Goal: Transaction & Acquisition: Purchase product/service

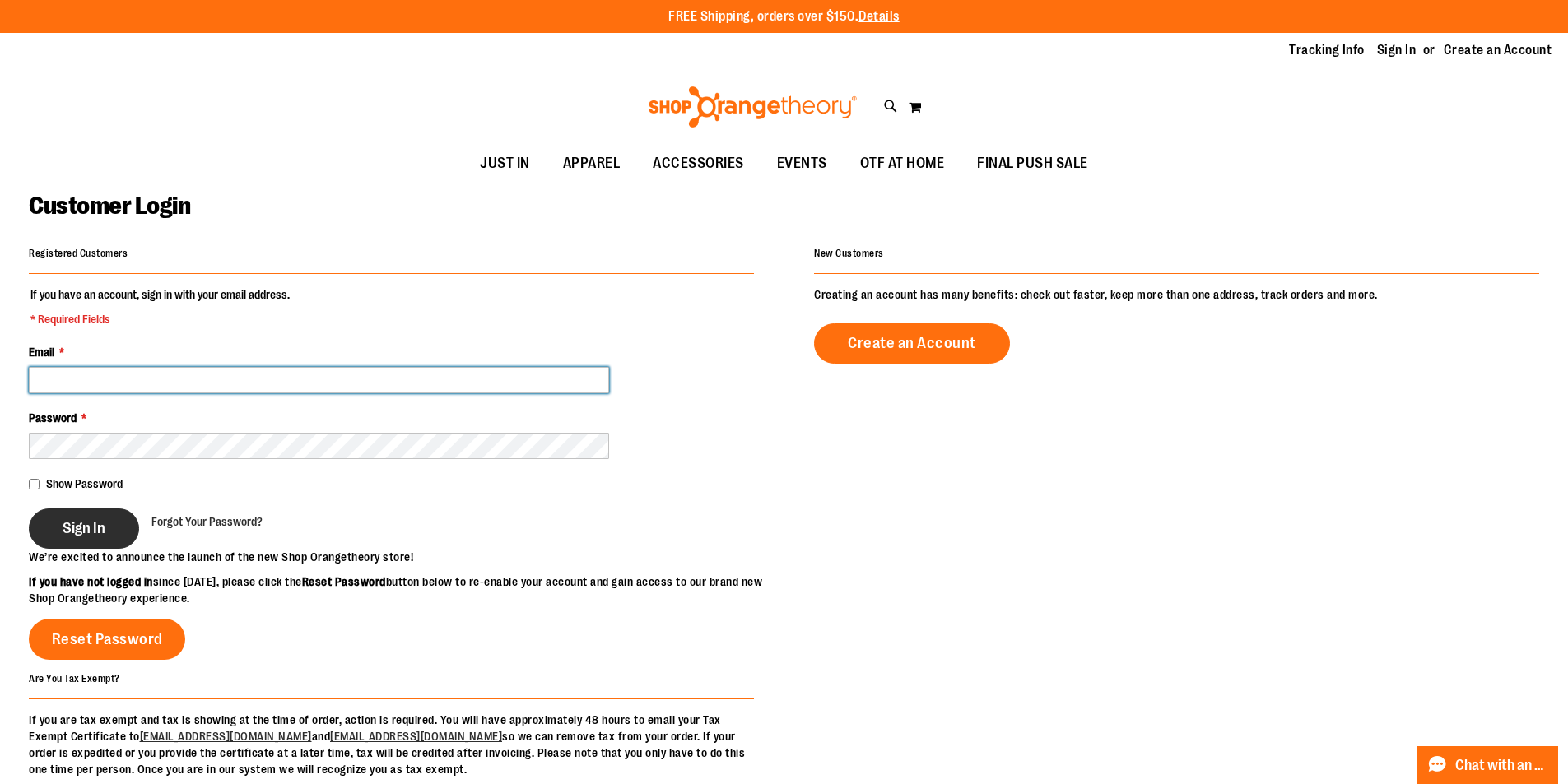
type input "**********"
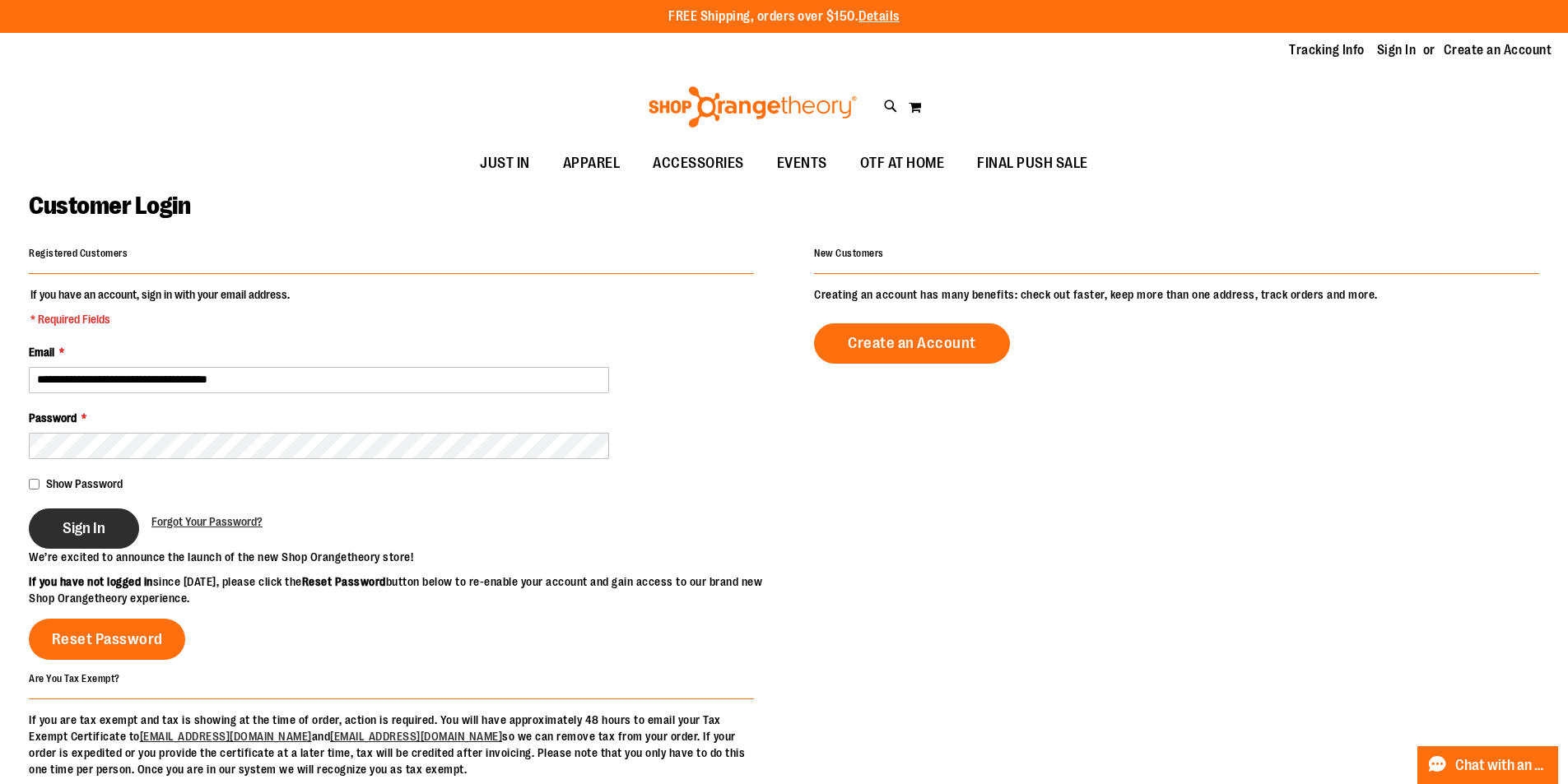
type input "**********"
click at [93, 529] on span "Sign In" at bounding box center [83, 528] width 43 height 18
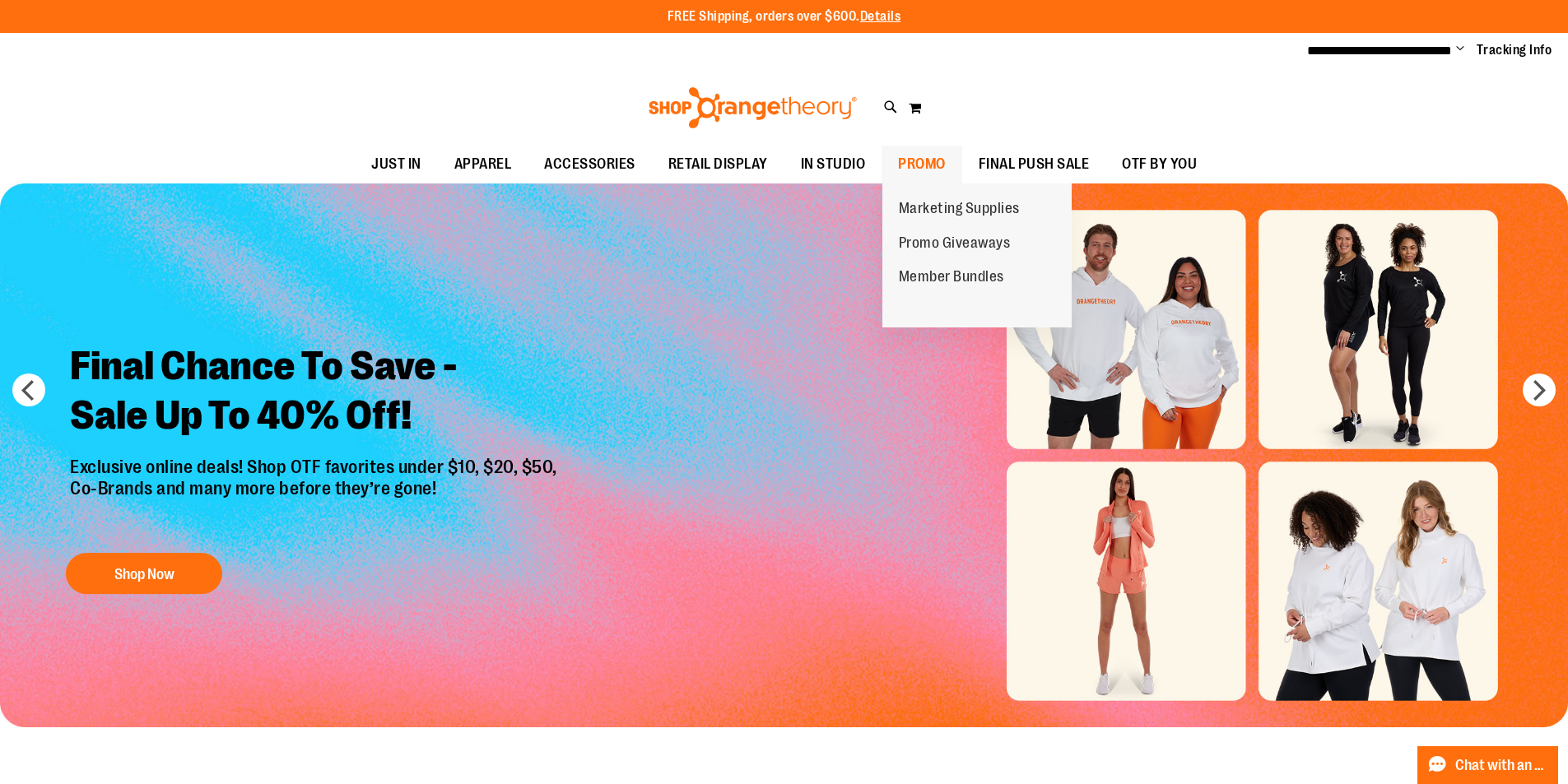
type input "**********"
click at [932, 156] on span "PROMO" at bounding box center [921, 164] width 48 height 37
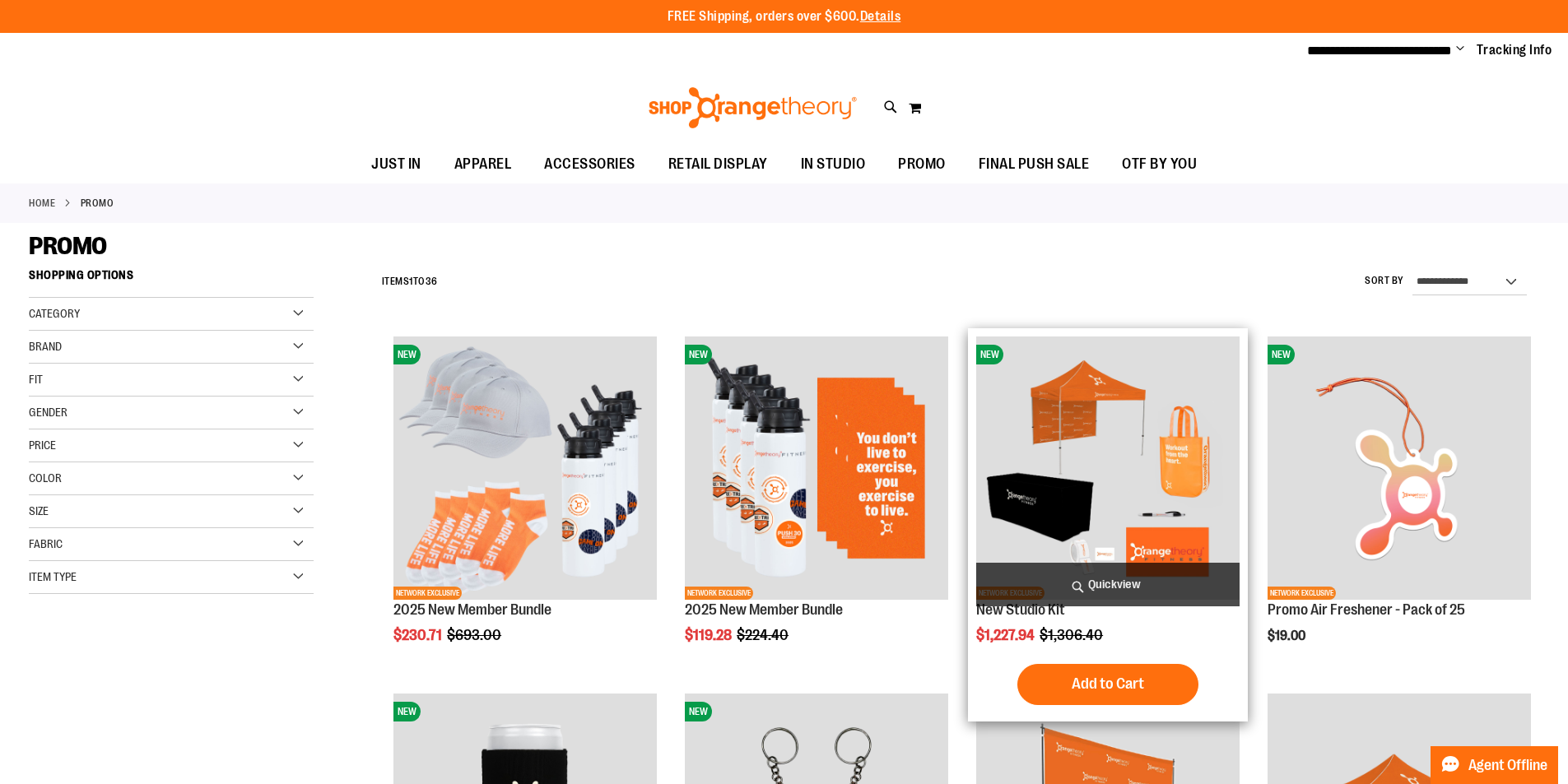
scroll to position [164, 0]
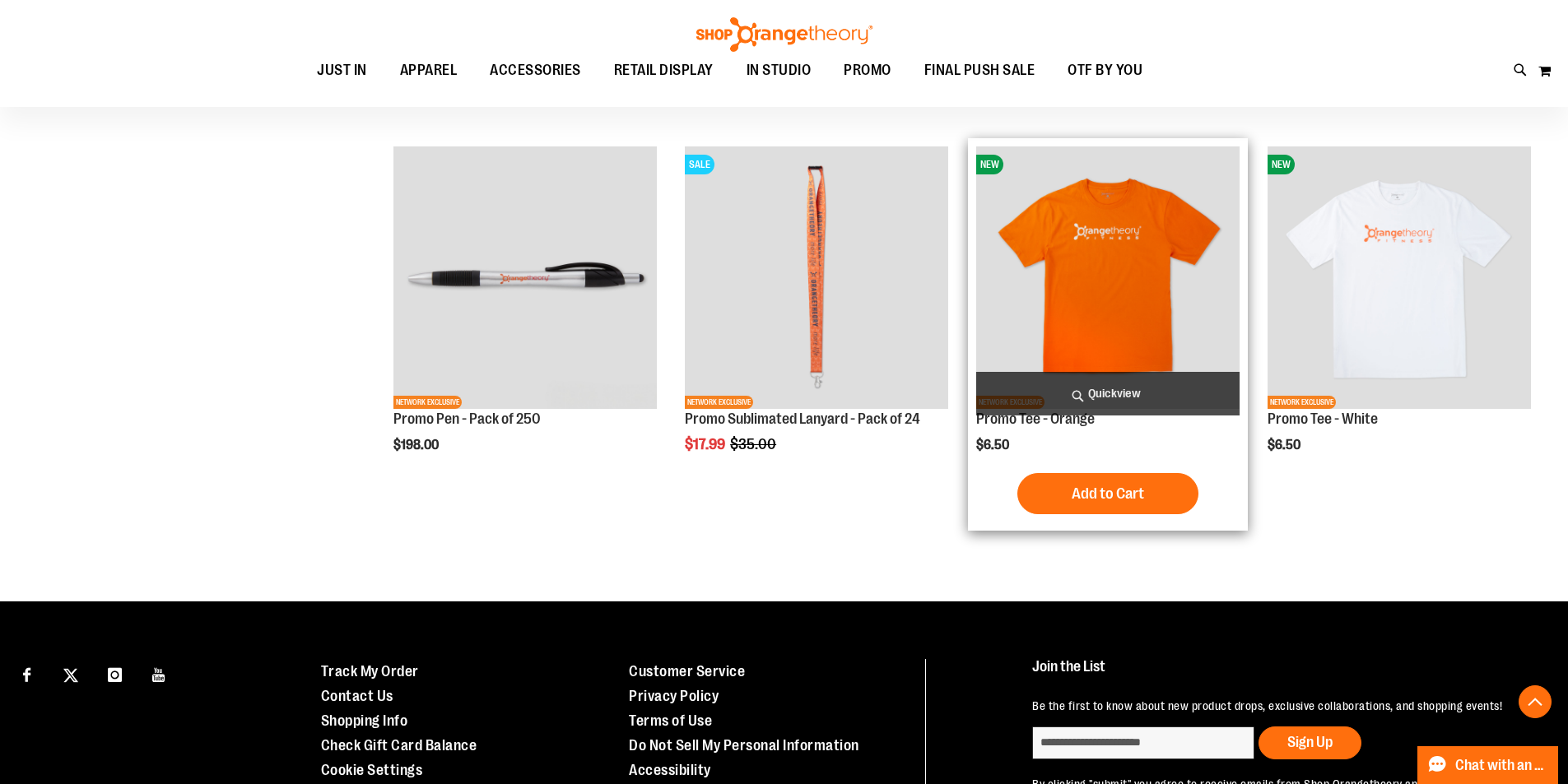
scroll to position [3184, 0]
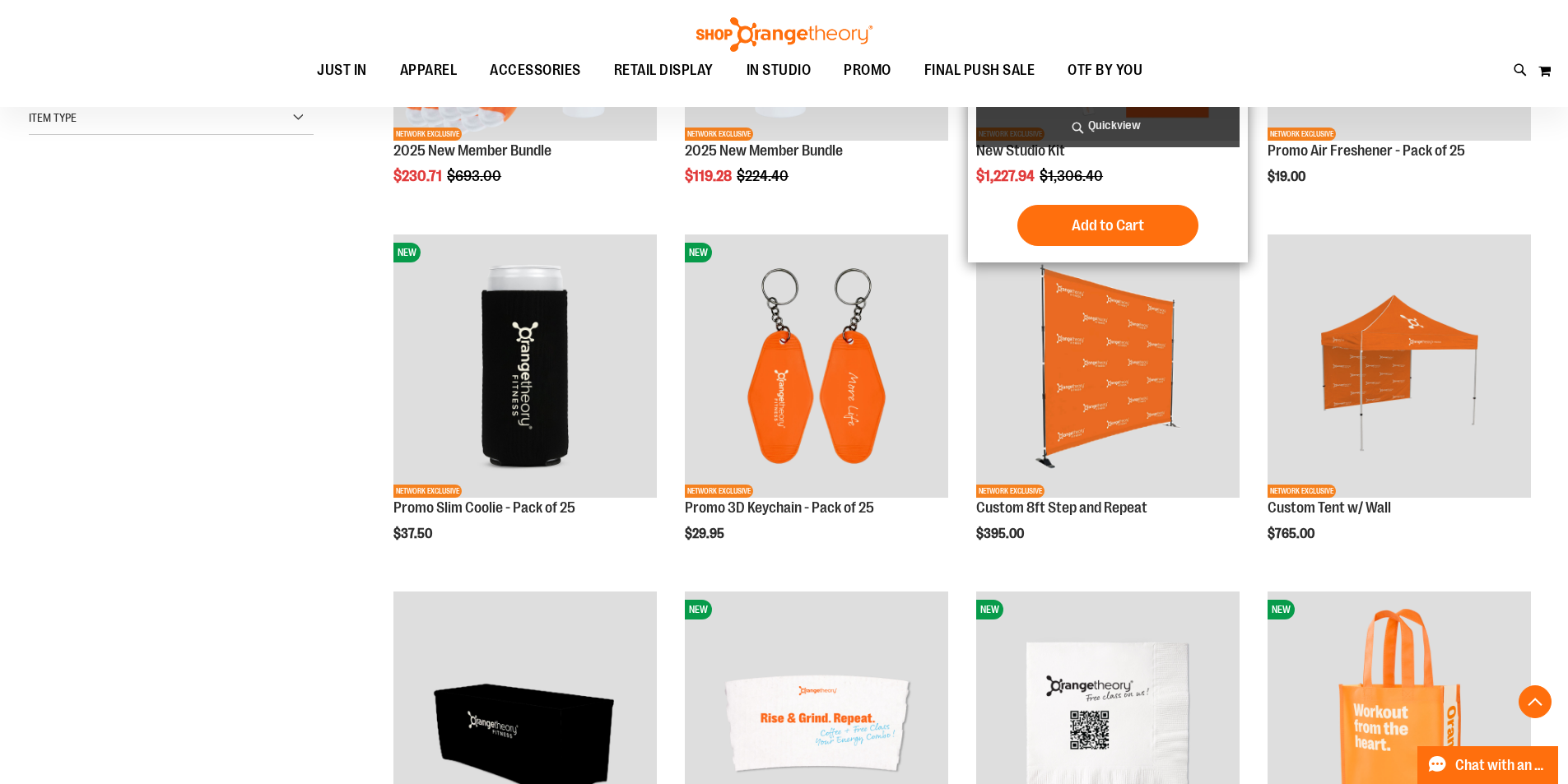
scroll to position [905, 0]
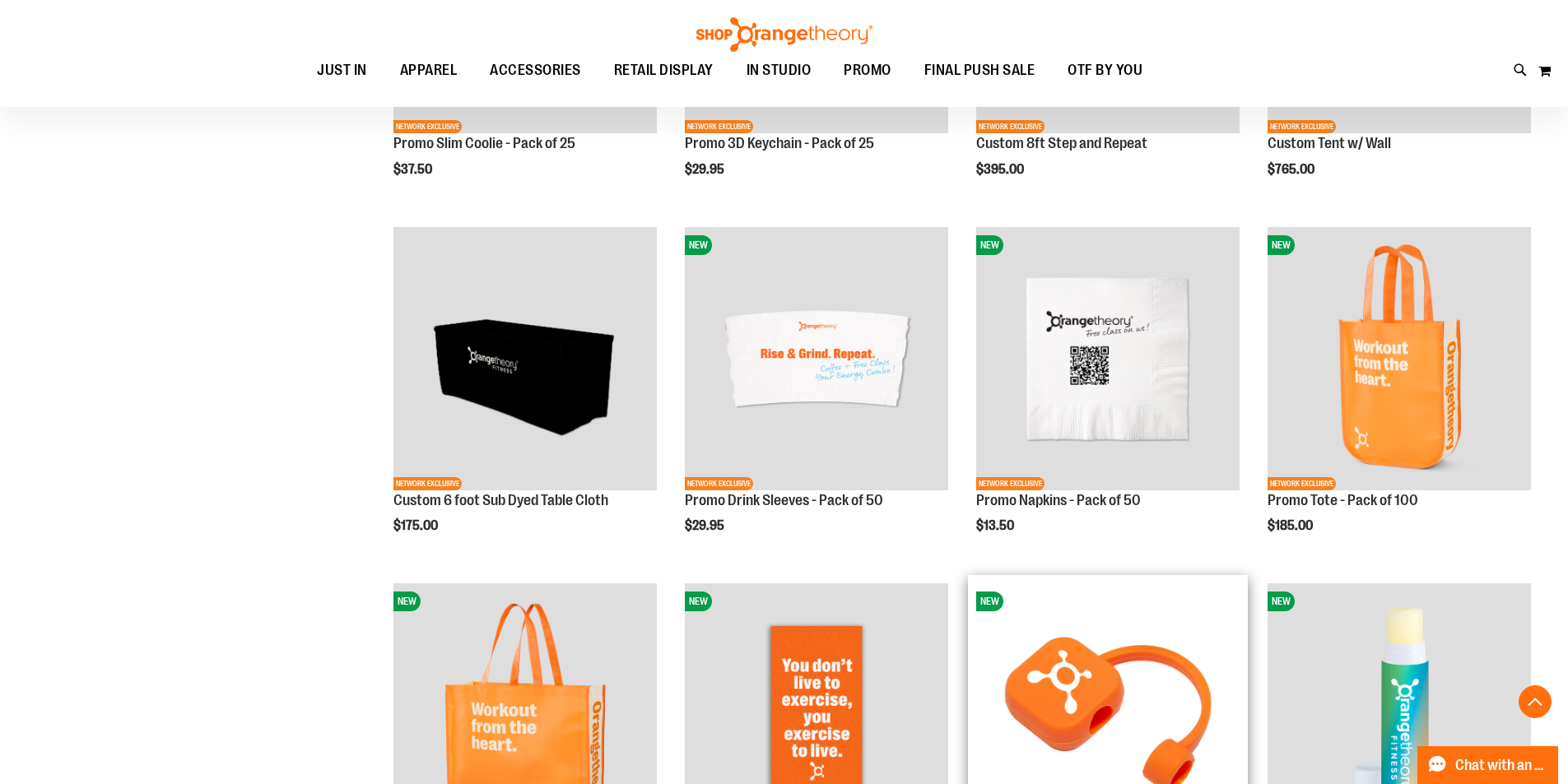
scroll to position [328, 0]
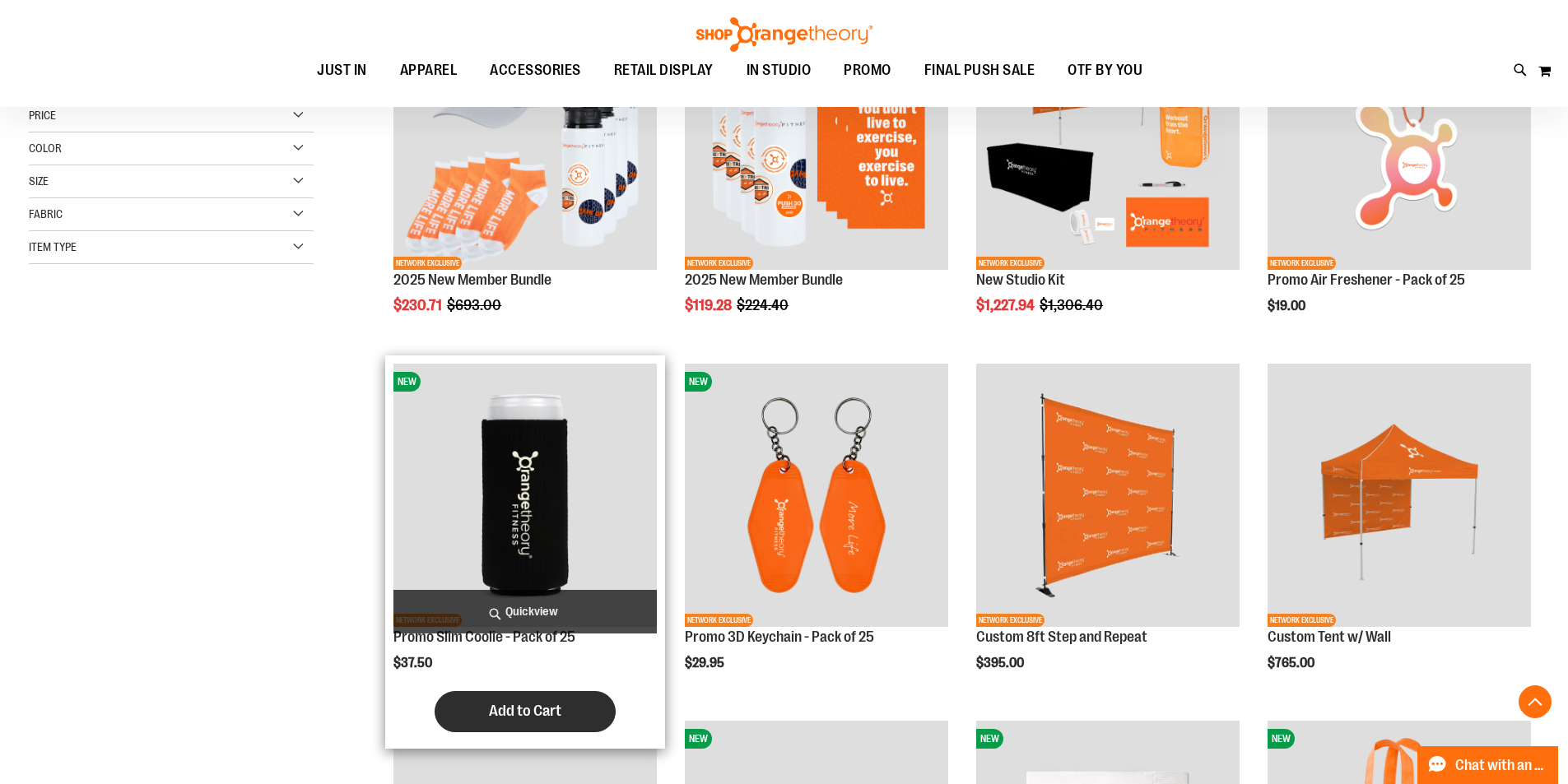
type input "**********"
click at [490, 703] on span "Add to Cart" at bounding box center [525, 711] width 73 height 18
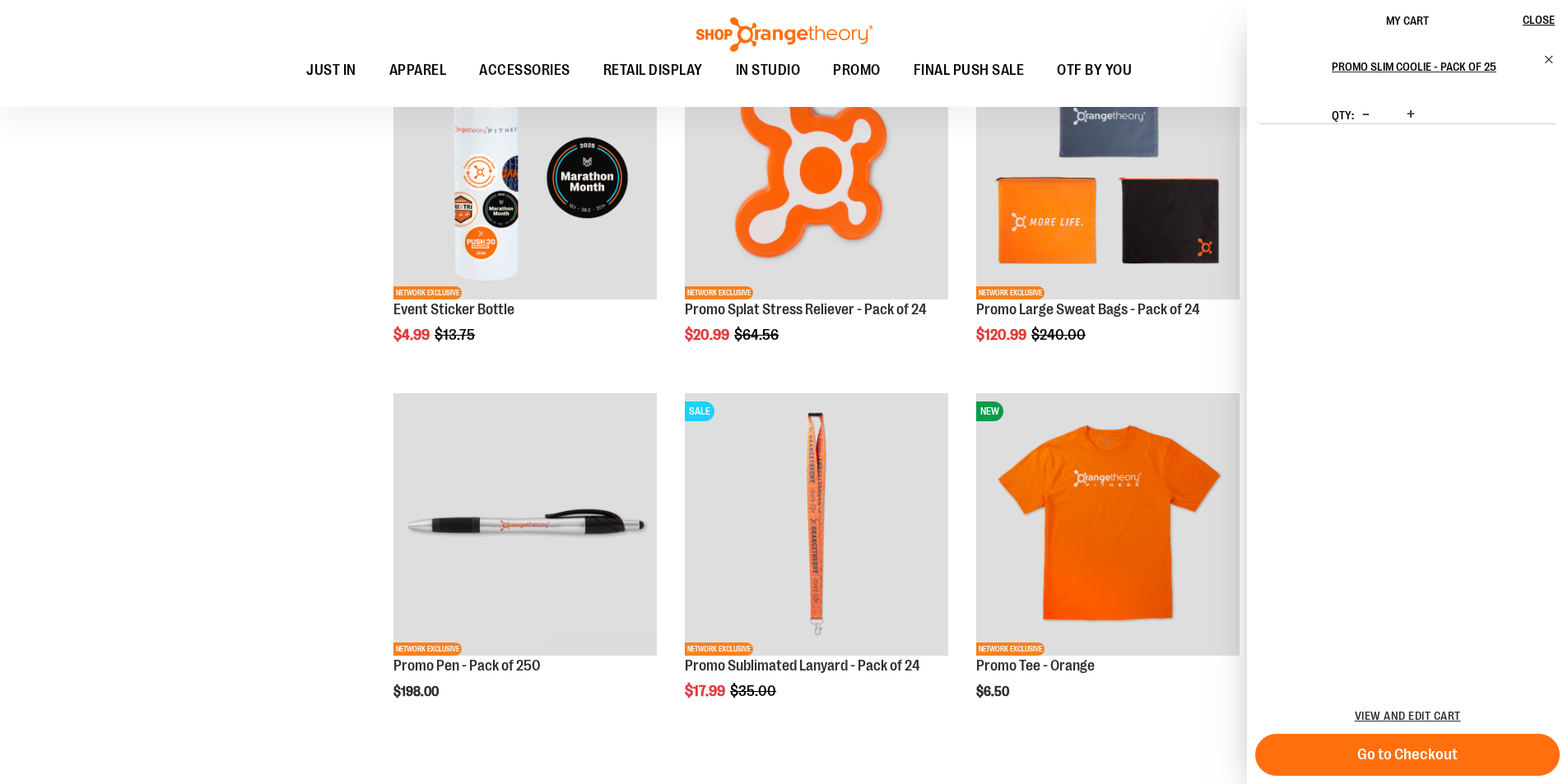
scroll to position [3125, 0]
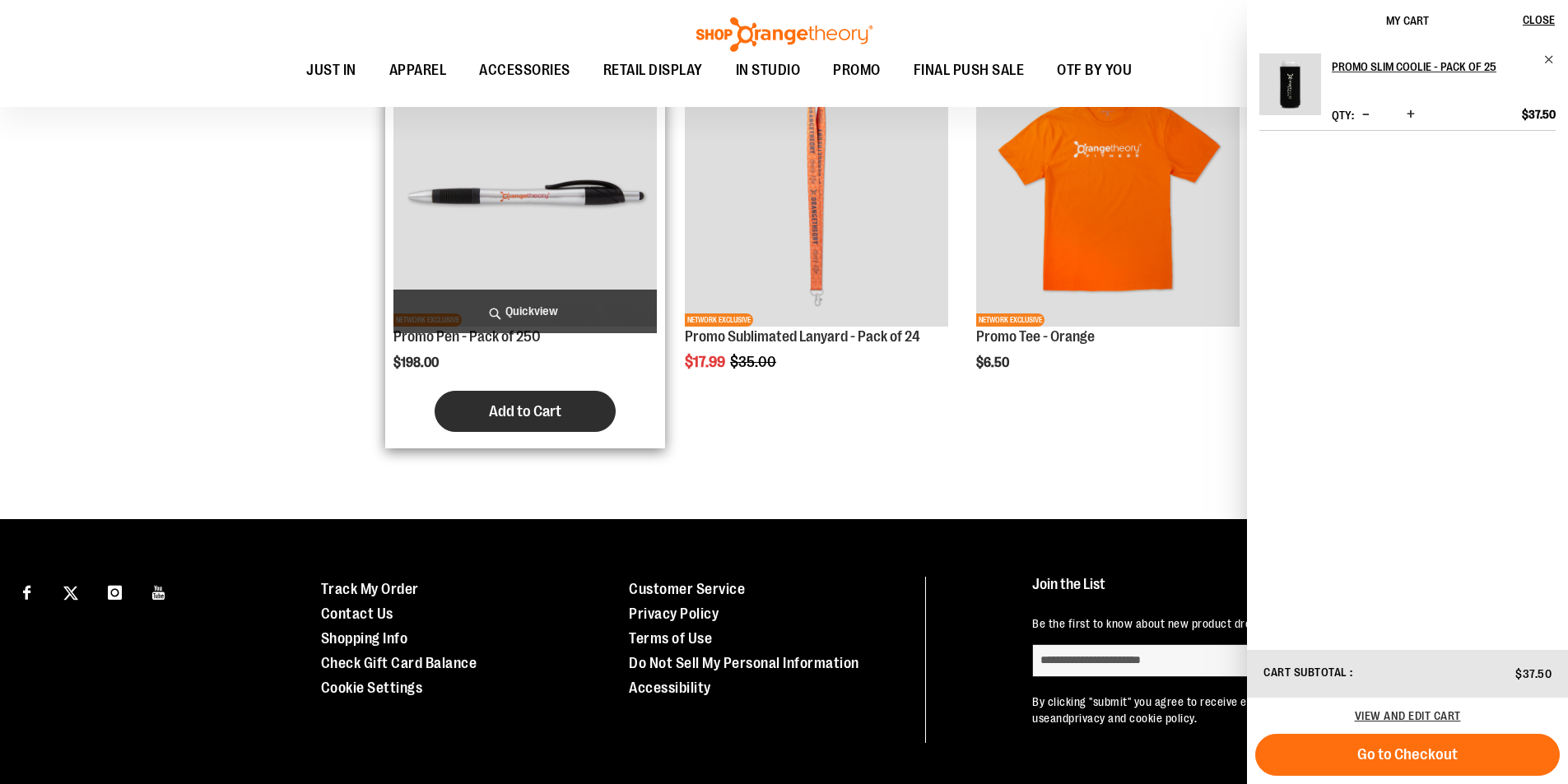
click at [529, 407] on span "Add to Cart" at bounding box center [525, 411] width 73 height 18
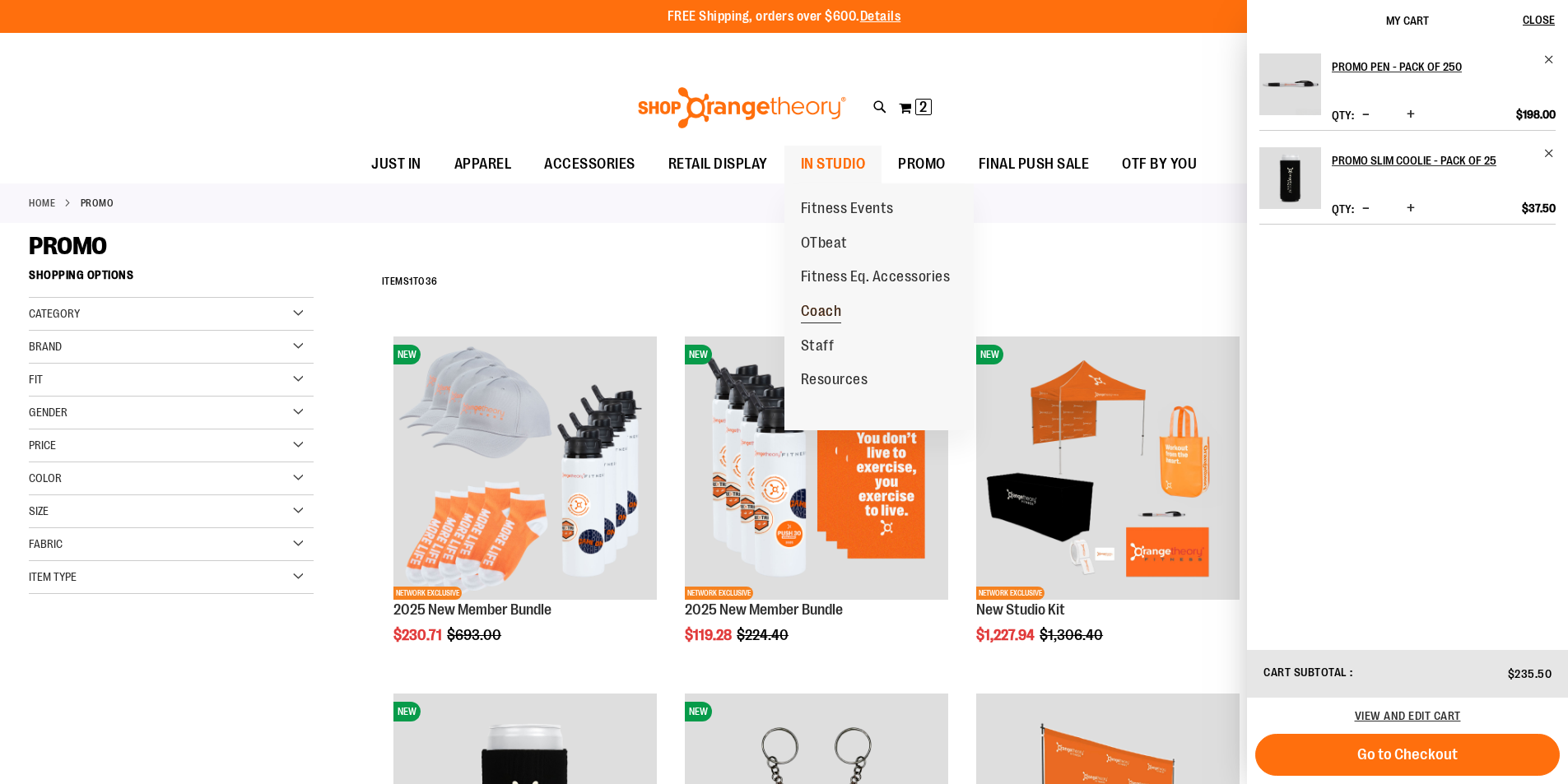
click at [831, 309] on span "Coach" at bounding box center [821, 313] width 41 height 21
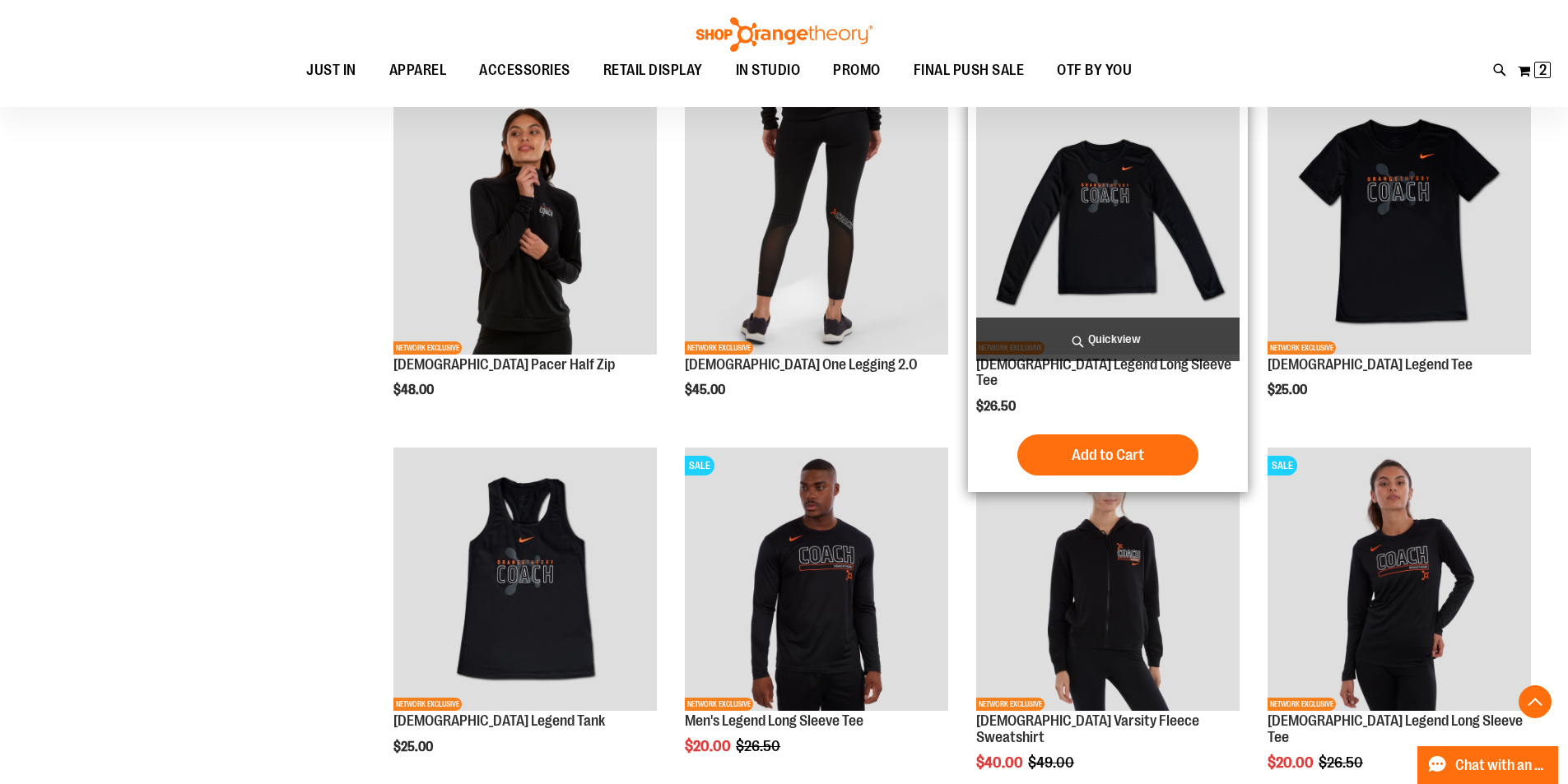
scroll to position [986, 0]
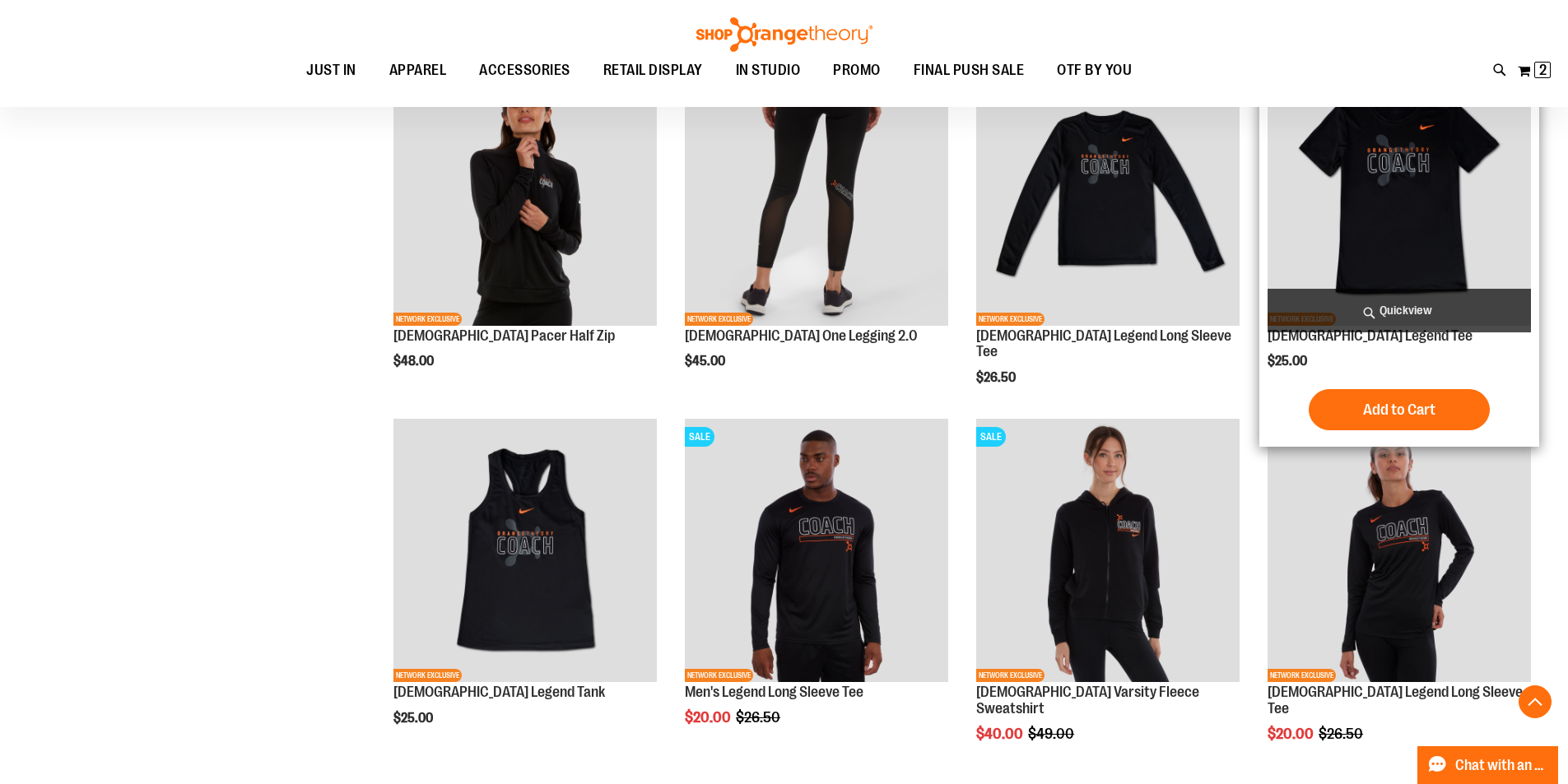
type input "**********"
click at [1378, 217] on img "product" at bounding box center [1399, 194] width 263 height 263
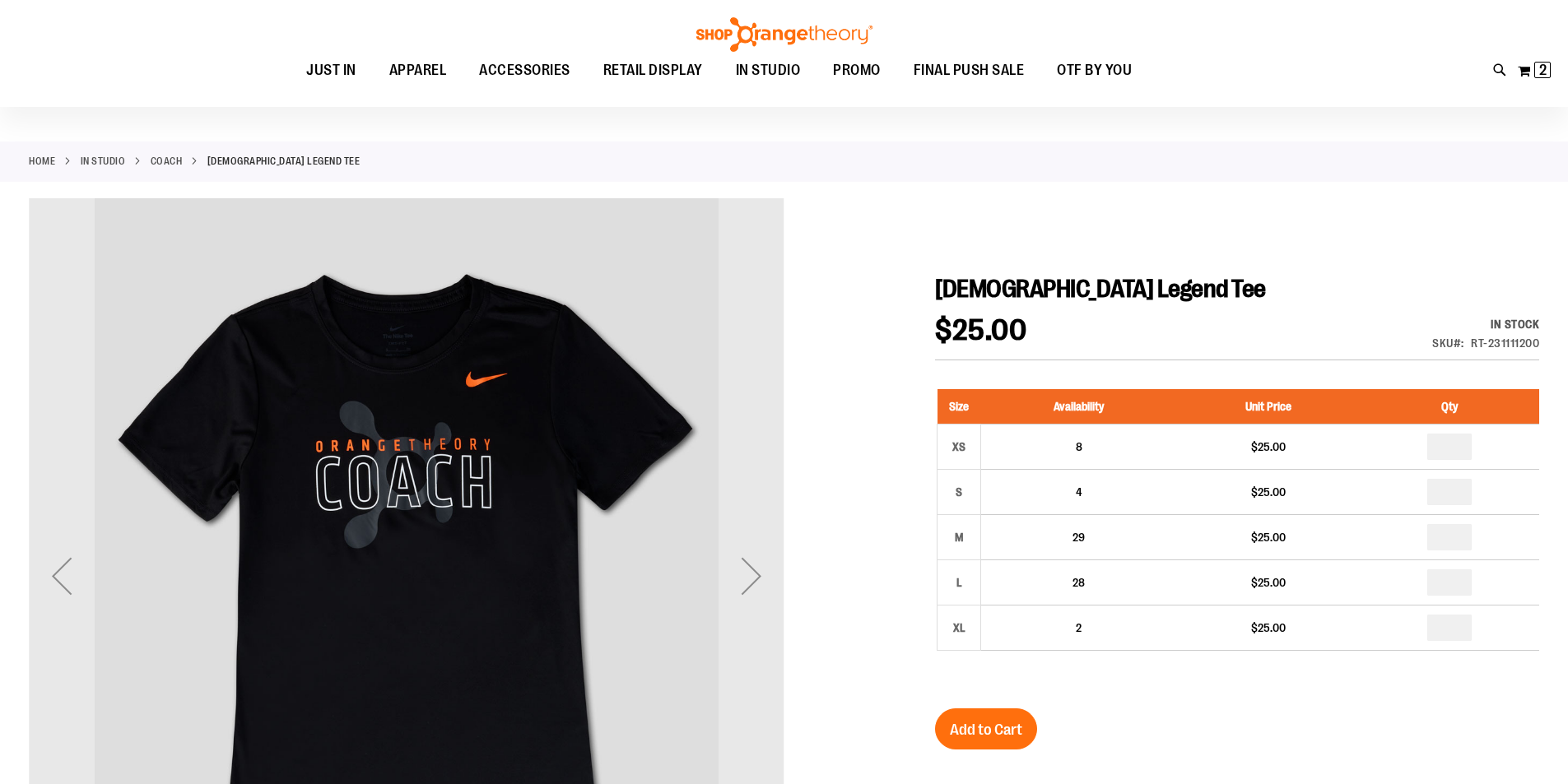
scroll to position [82, 0]
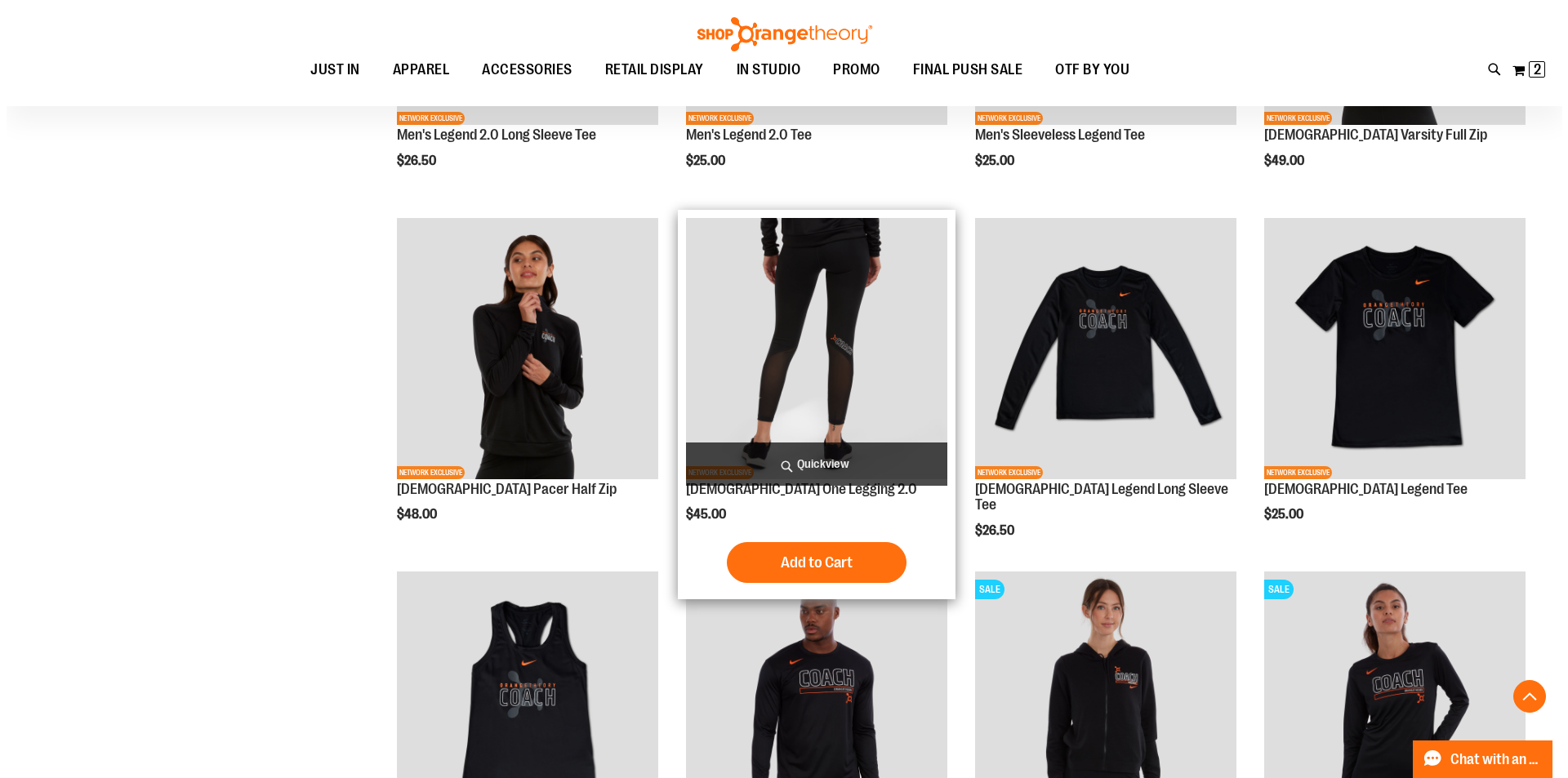
scroll to position [635, 0]
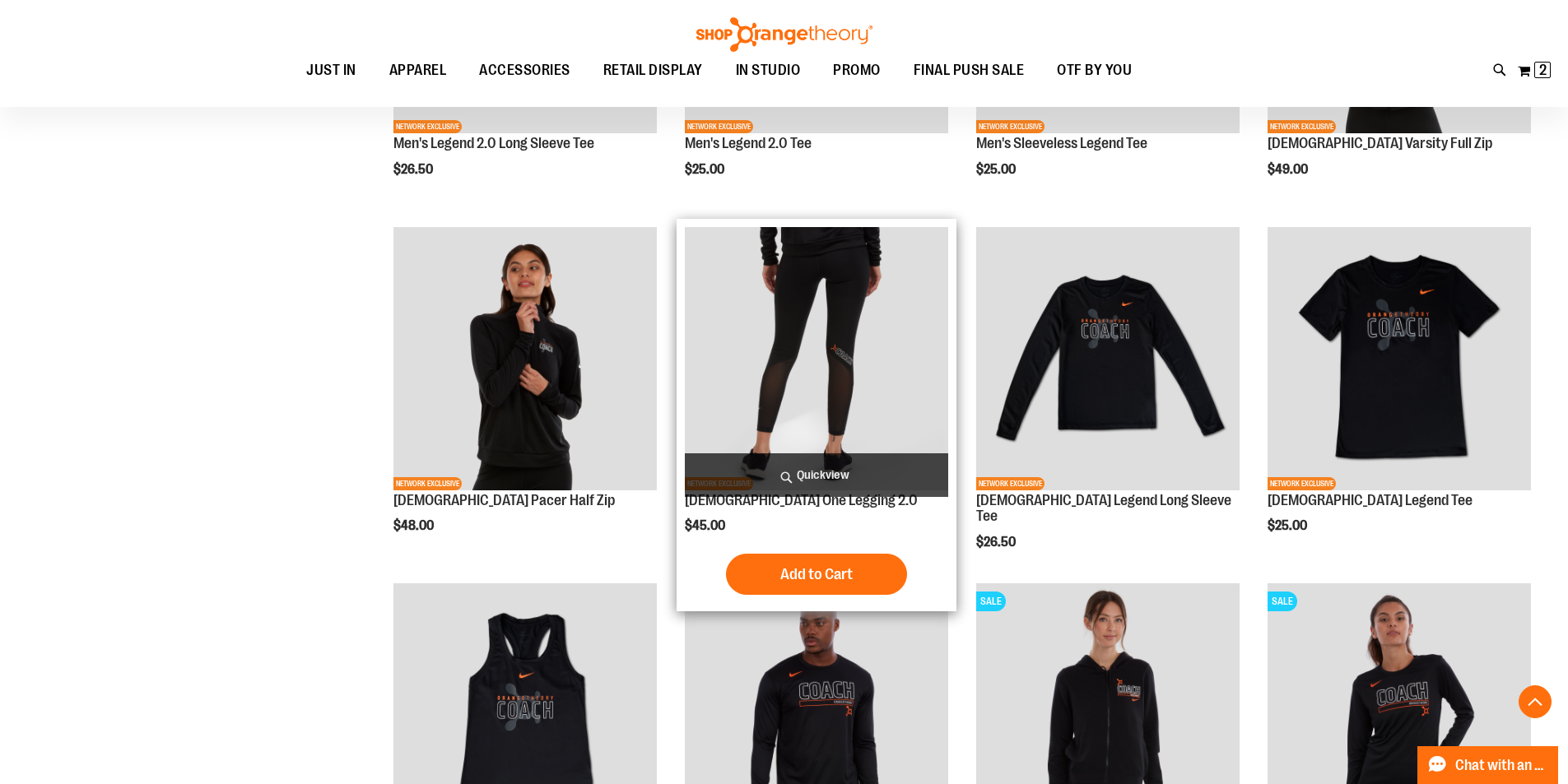
type input "**********"
click at [811, 465] on span "Quickview" at bounding box center [816, 475] width 263 height 44
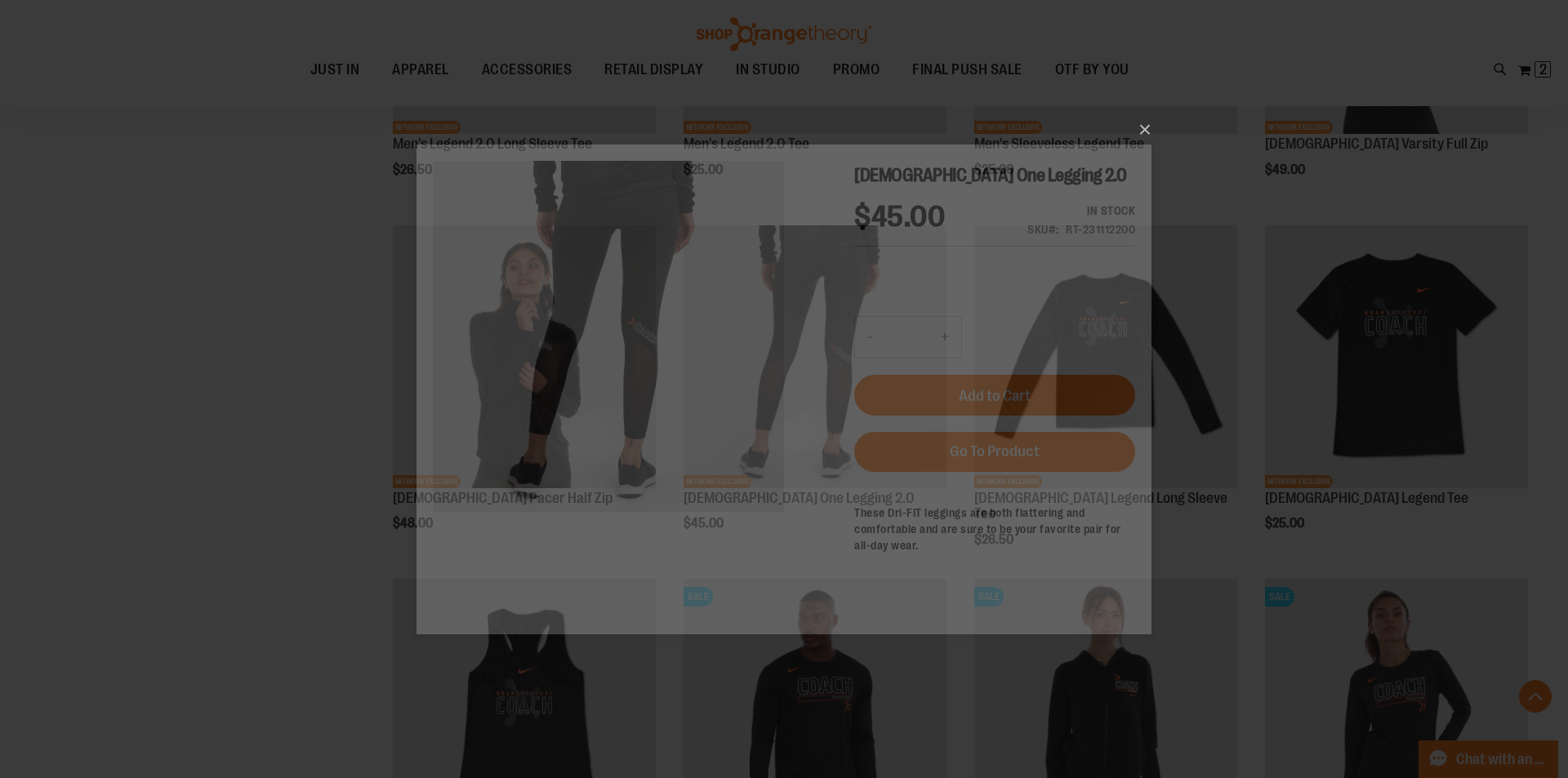
scroll to position [0, 0]
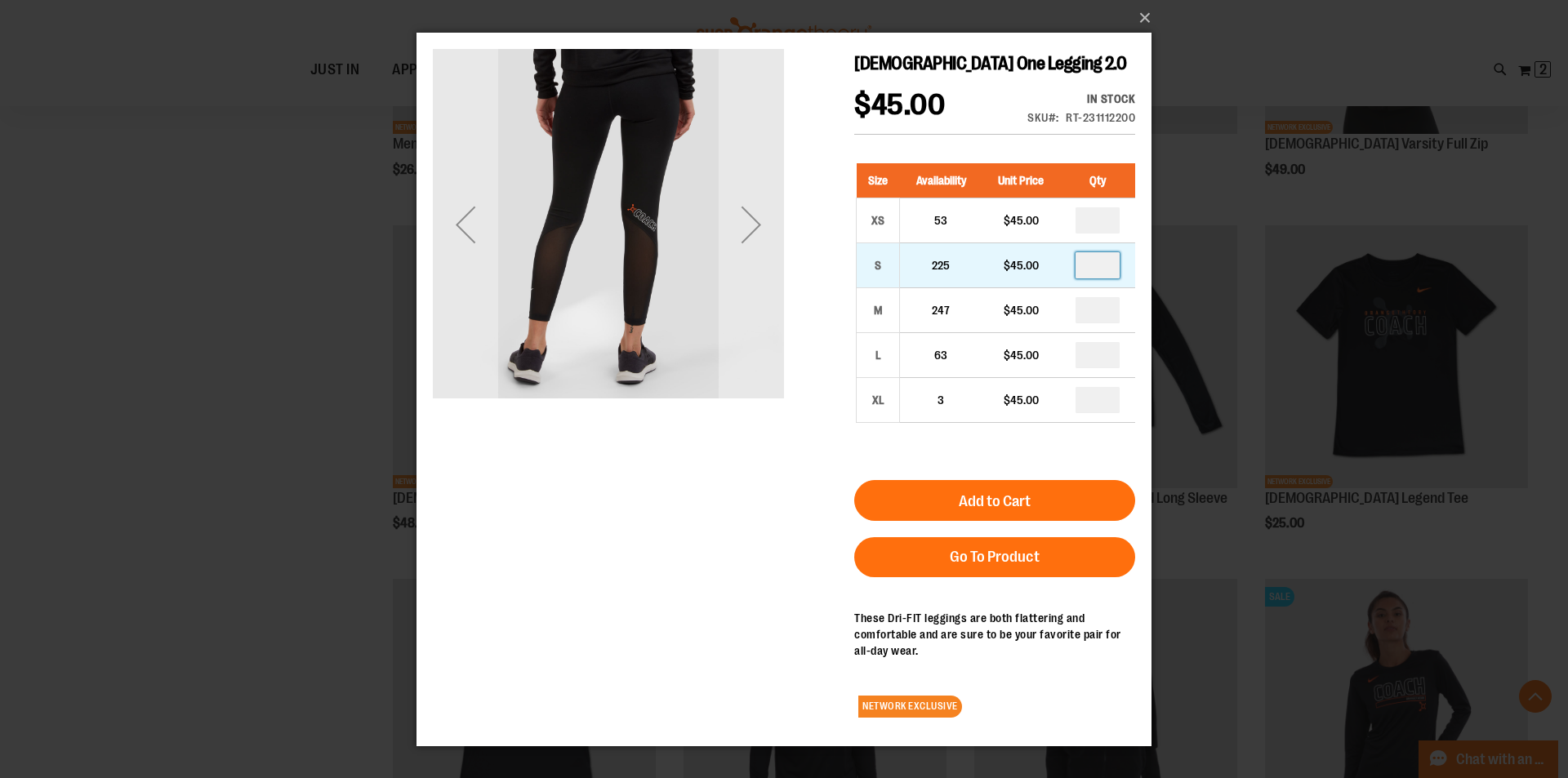
click at [1101, 273] on input "number" at bounding box center [1097, 264] width 44 height 26
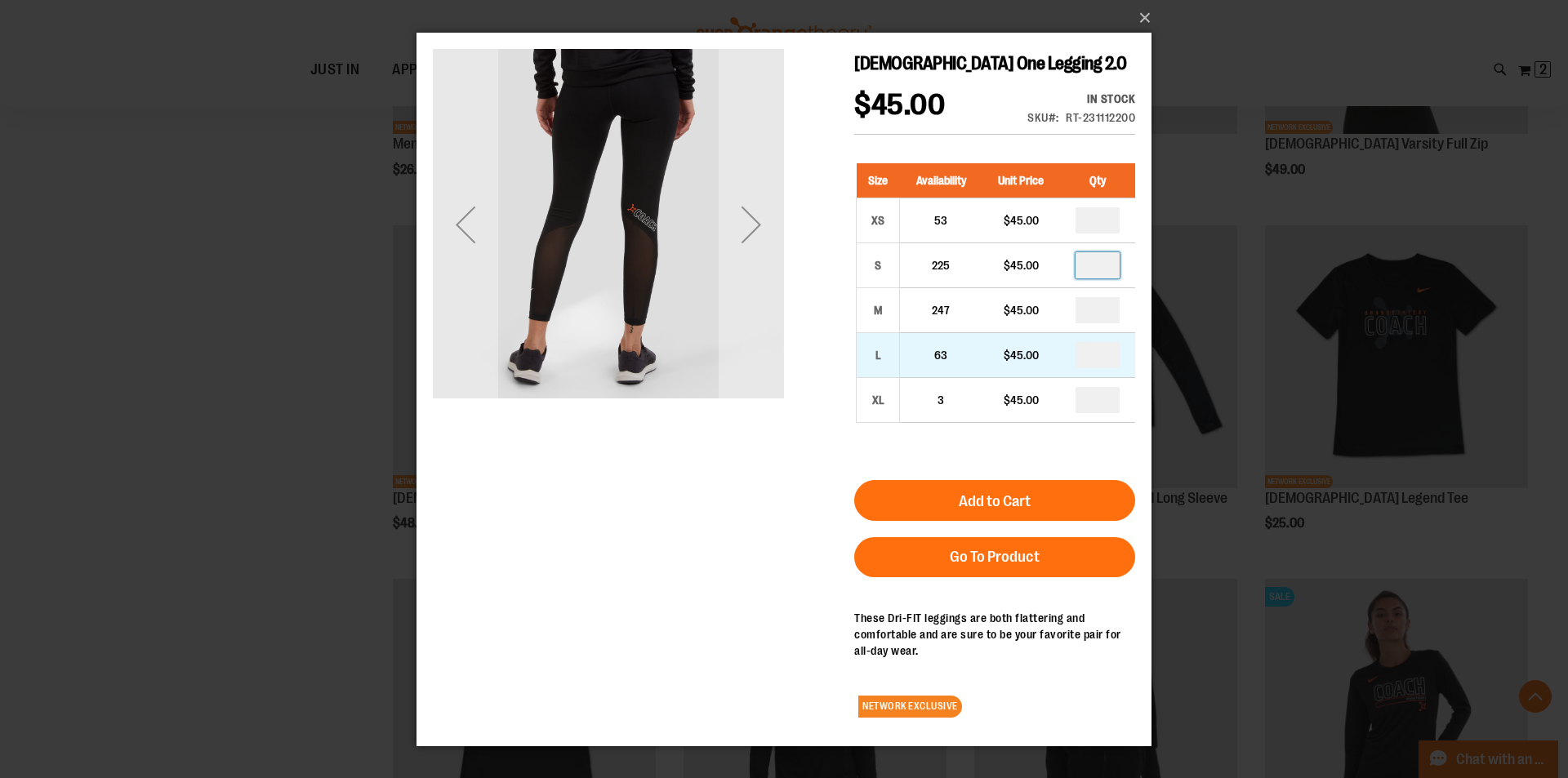
type input "*"
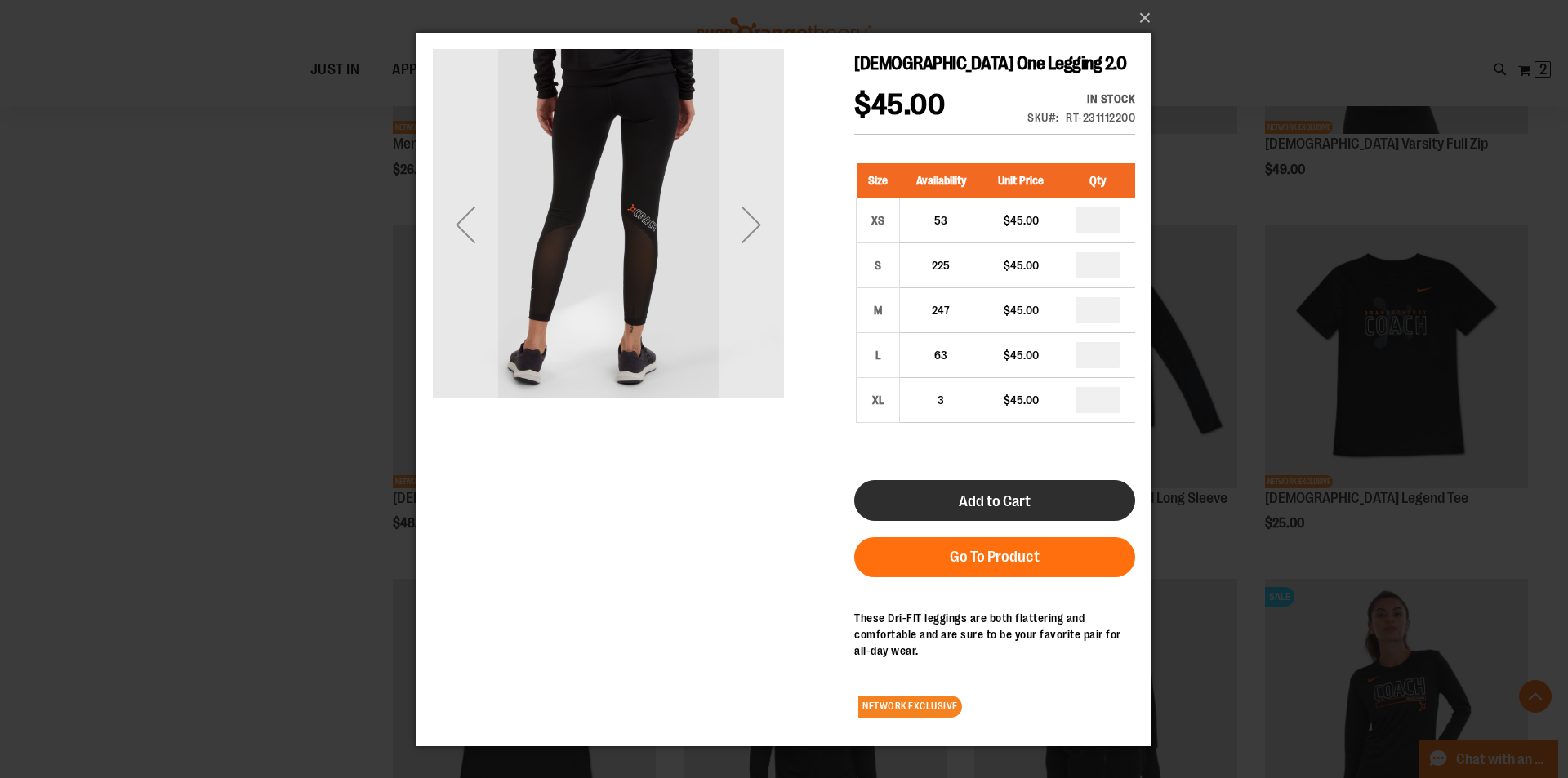
click at [1030, 507] on span "Add to Cart" at bounding box center [995, 501] width 72 height 18
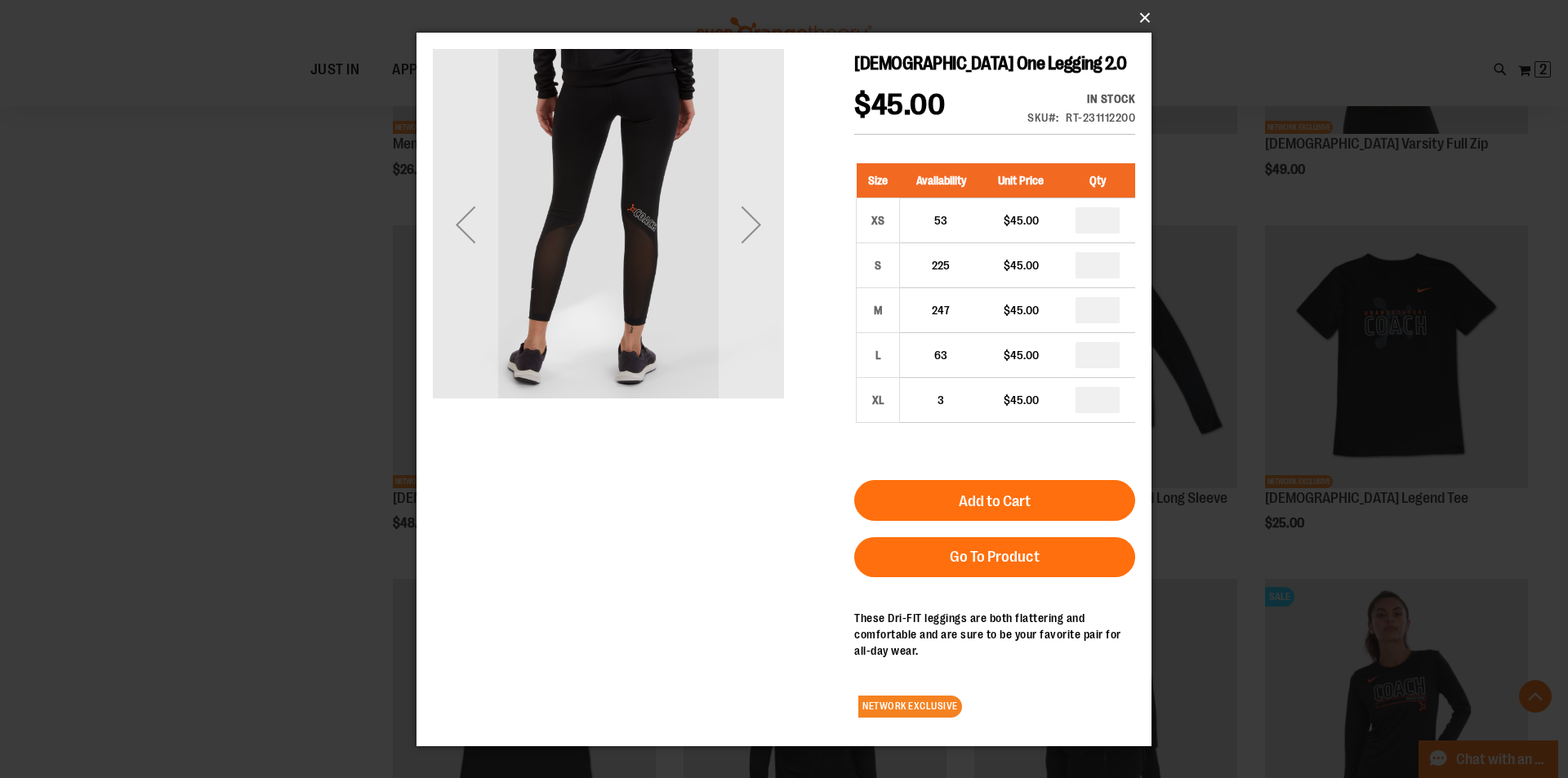
click at [1150, 7] on button "×" at bounding box center [788, 18] width 735 height 36
click at [1141, 18] on button "×" at bounding box center [788, 18] width 735 height 36
click at [1147, 16] on button "×" at bounding box center [788, 18] width 735 height 36
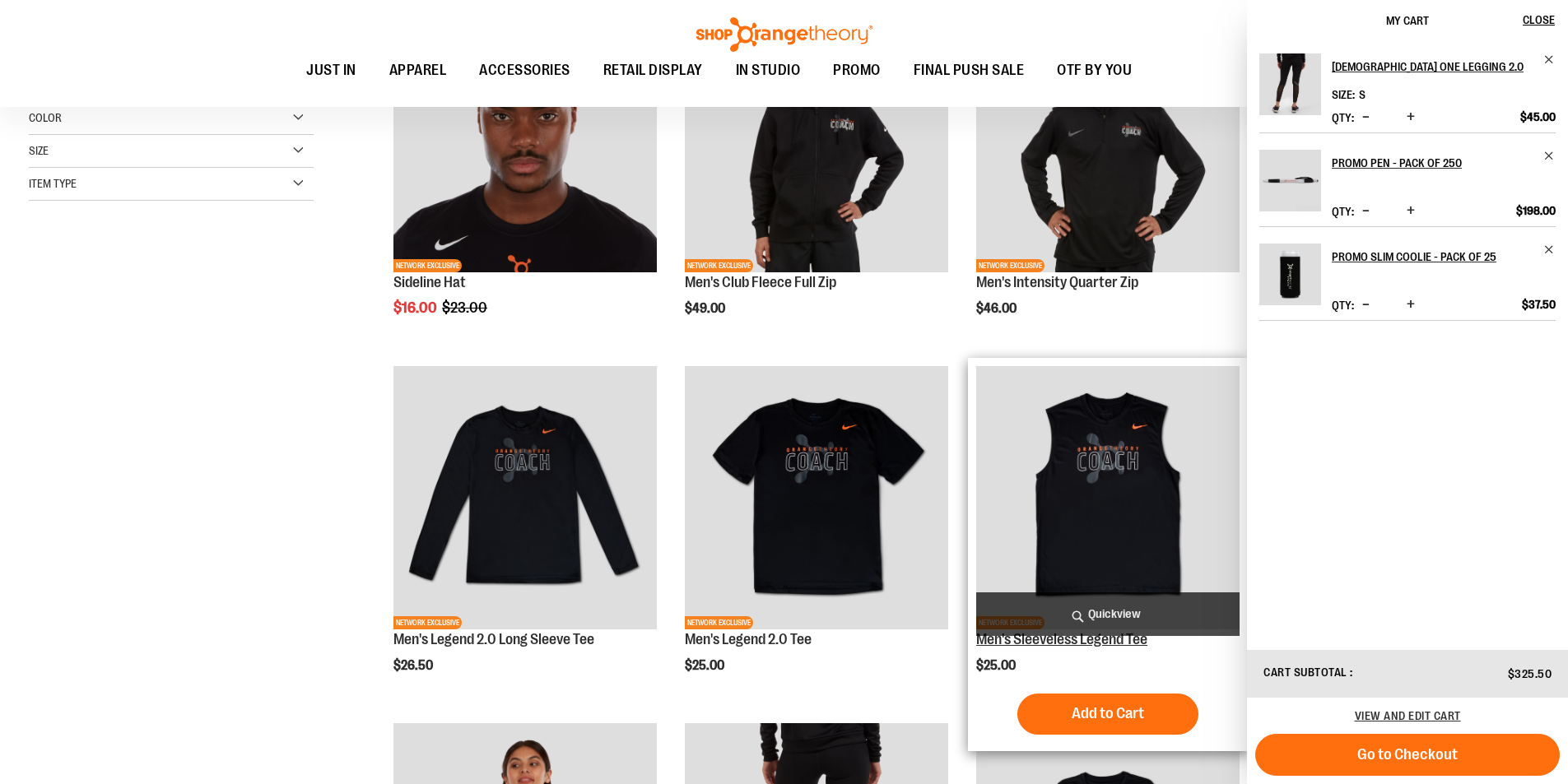
scroll to position [410, 0]
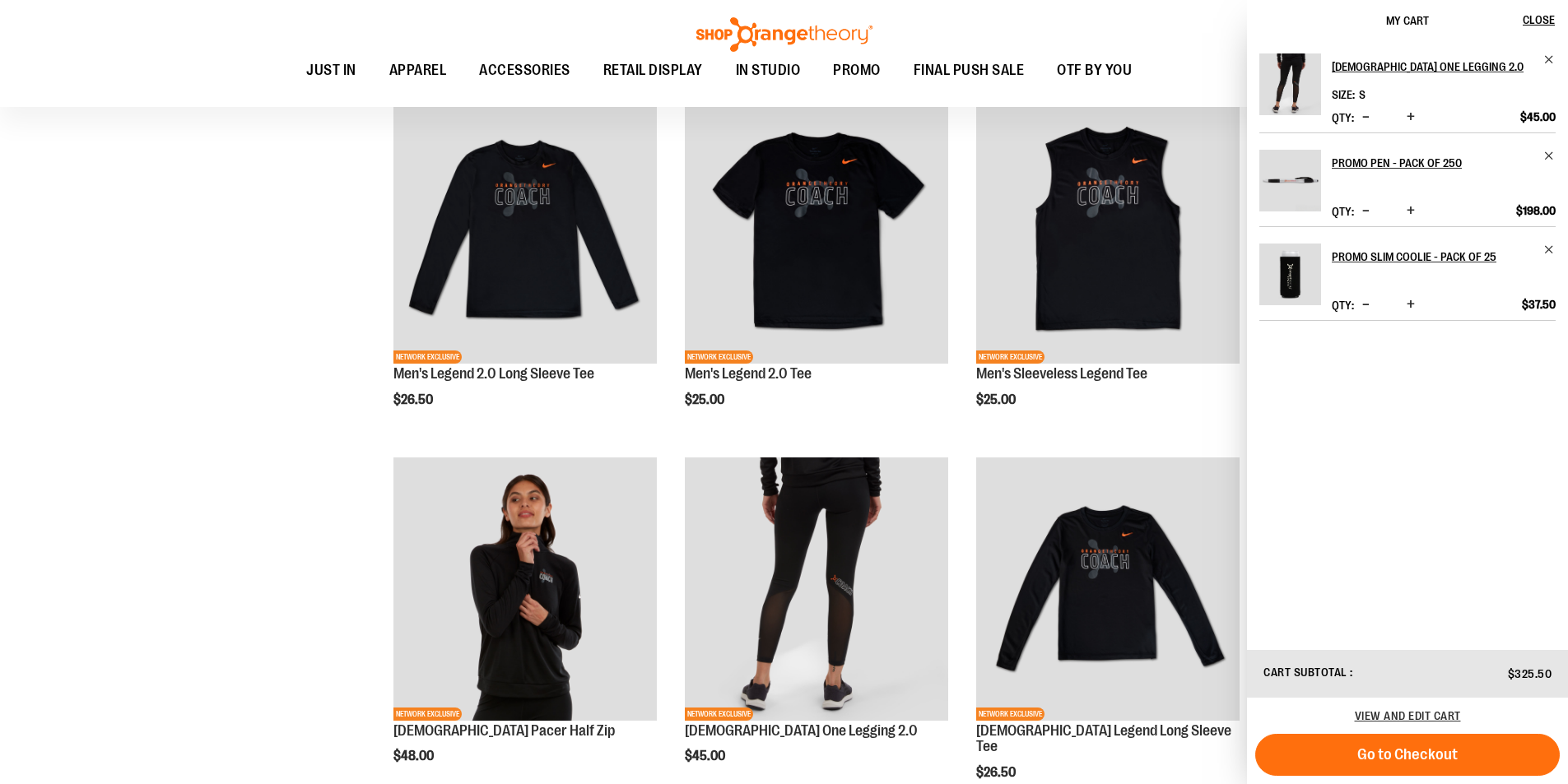
click at [263, 480] on div "**********" at bounding box center [784, 642] width 1511 height 1950
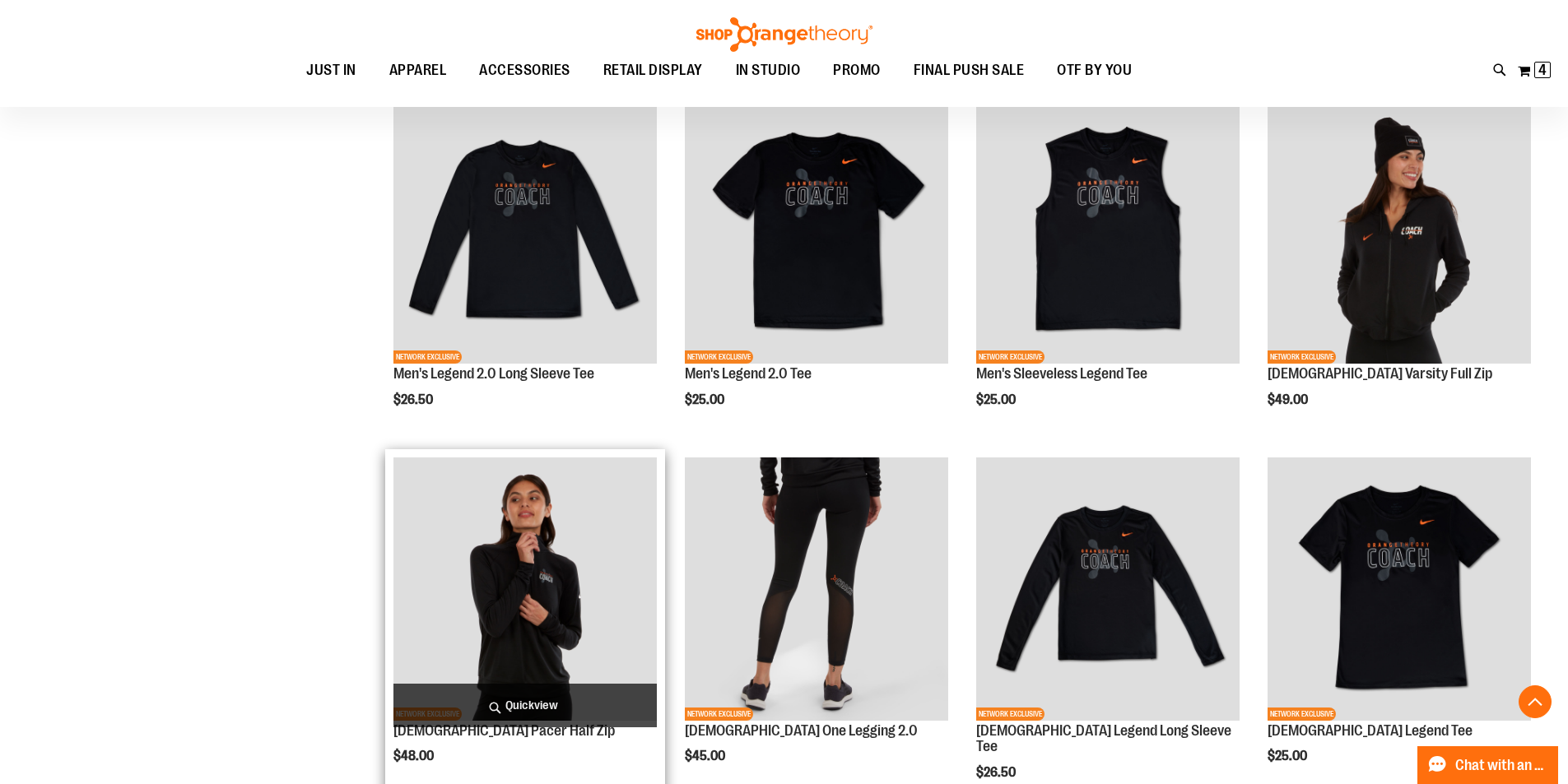
scroll to position [904, 0]
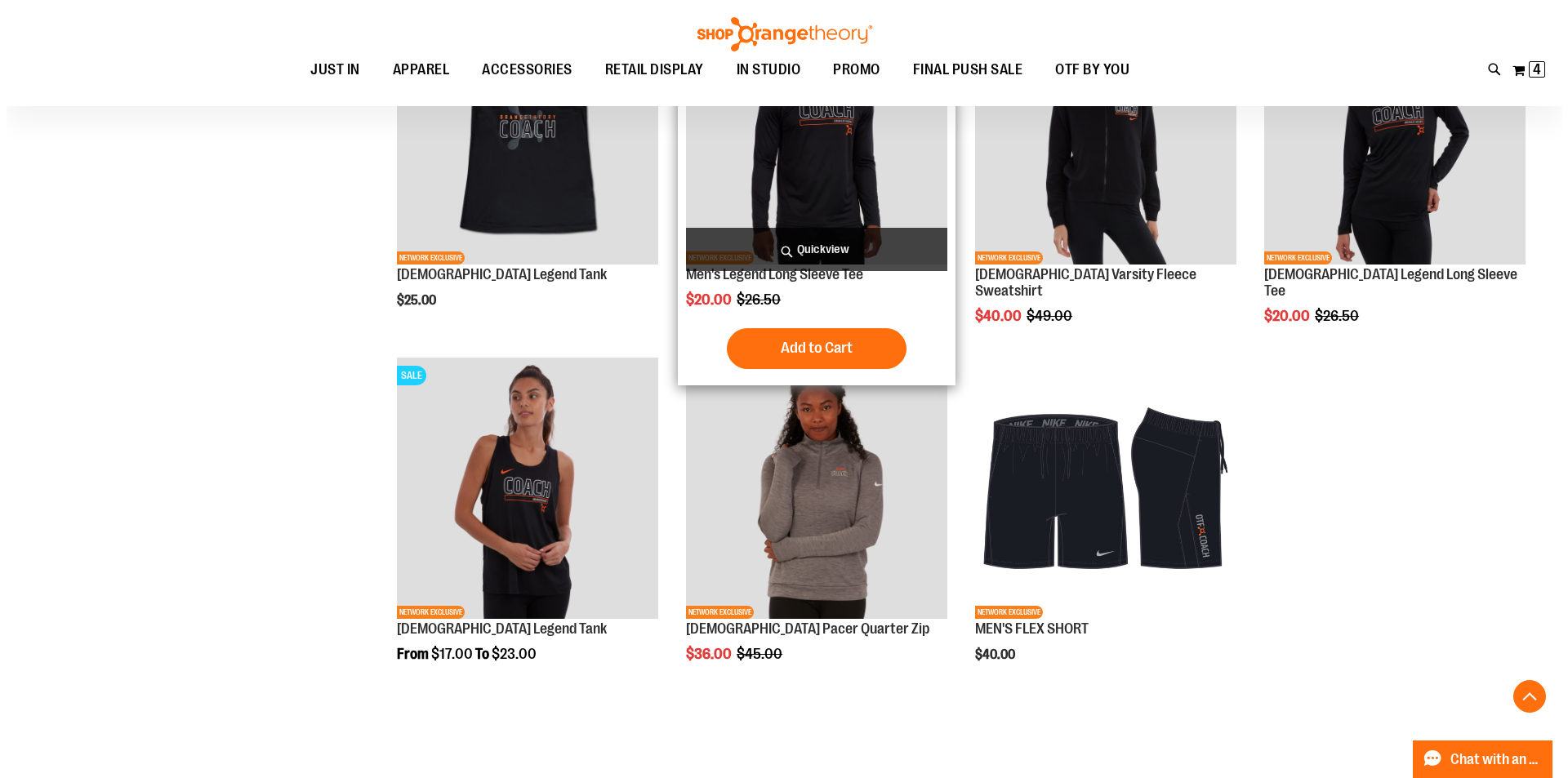
scroll to position [1223, 0]
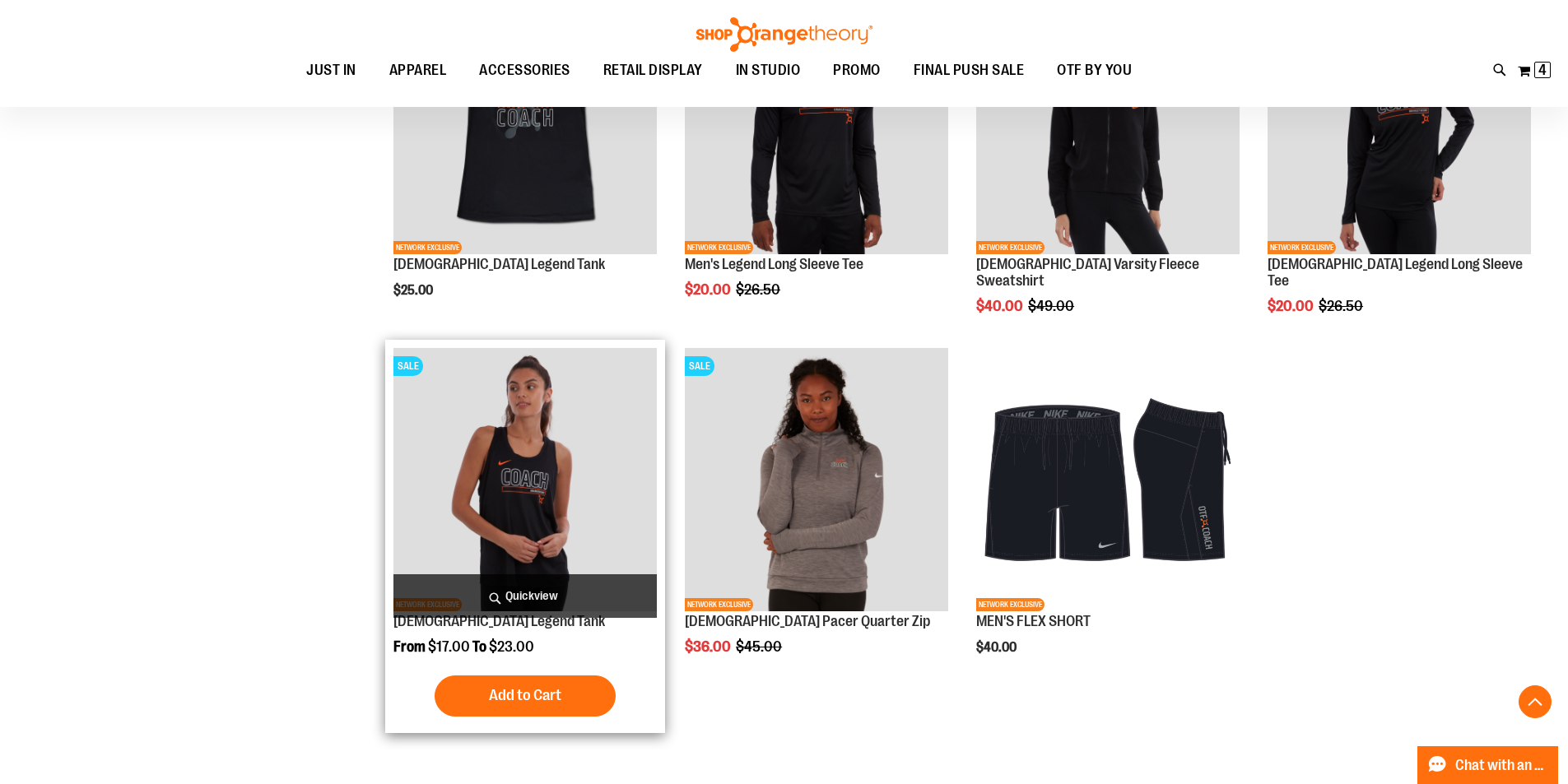
click at [533, 586] on span "Quickview" at bounding box center [525, 596] width 263 height 44
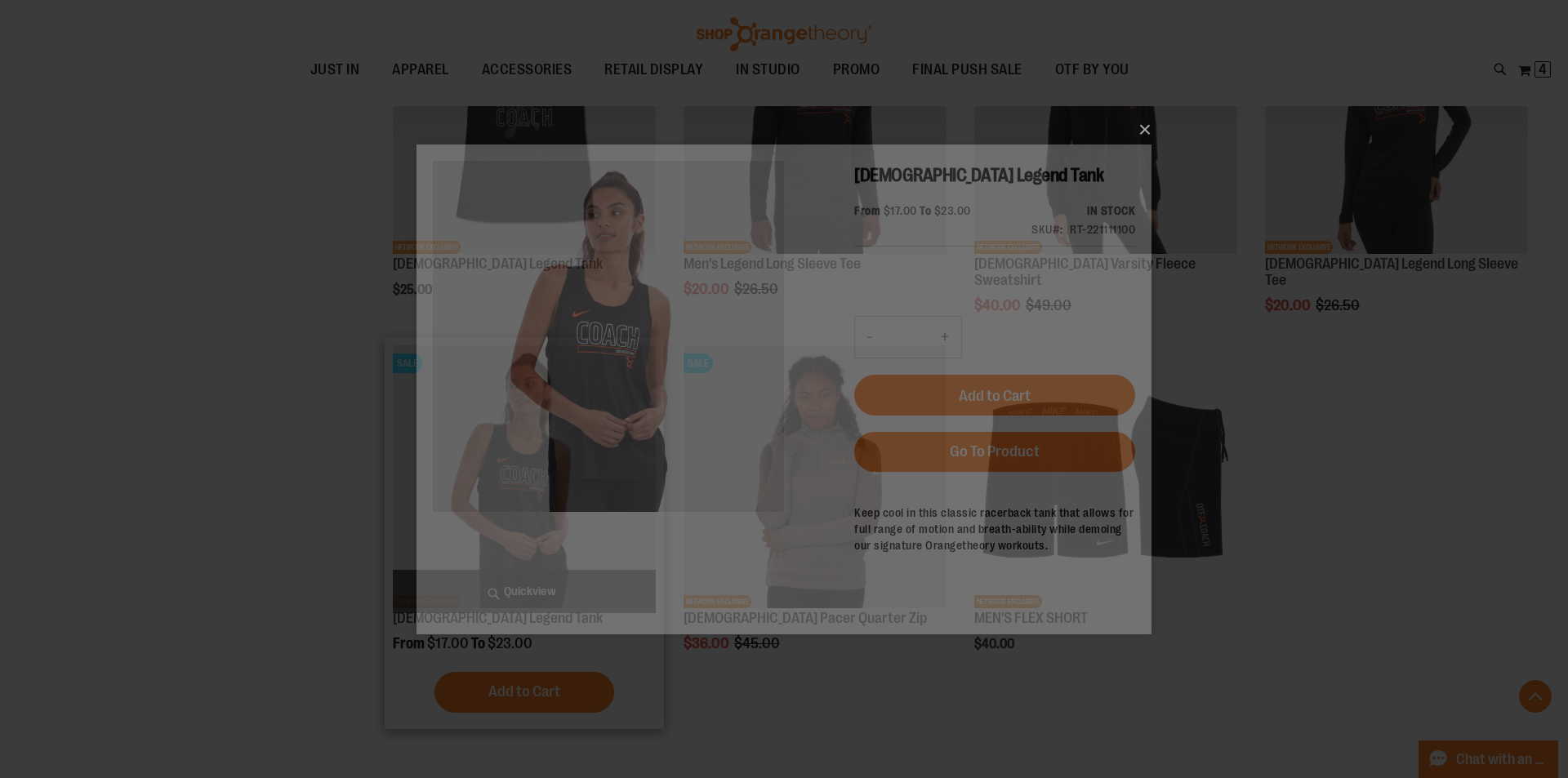
scroll to position [0, 0]
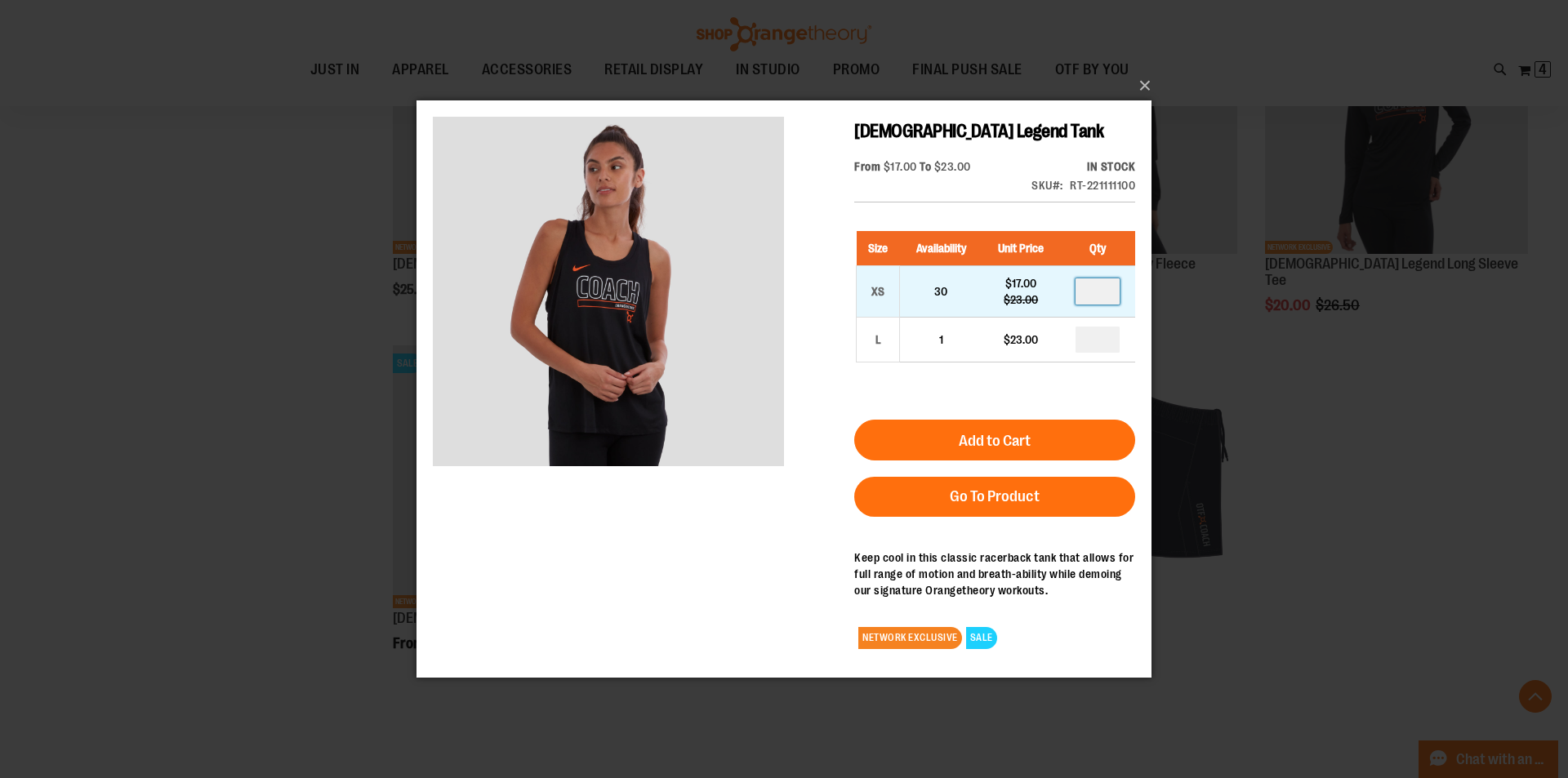
click at [1110, 291] on input "number" at bounding box center [1097, 291] width 44 height 26
type input "*"
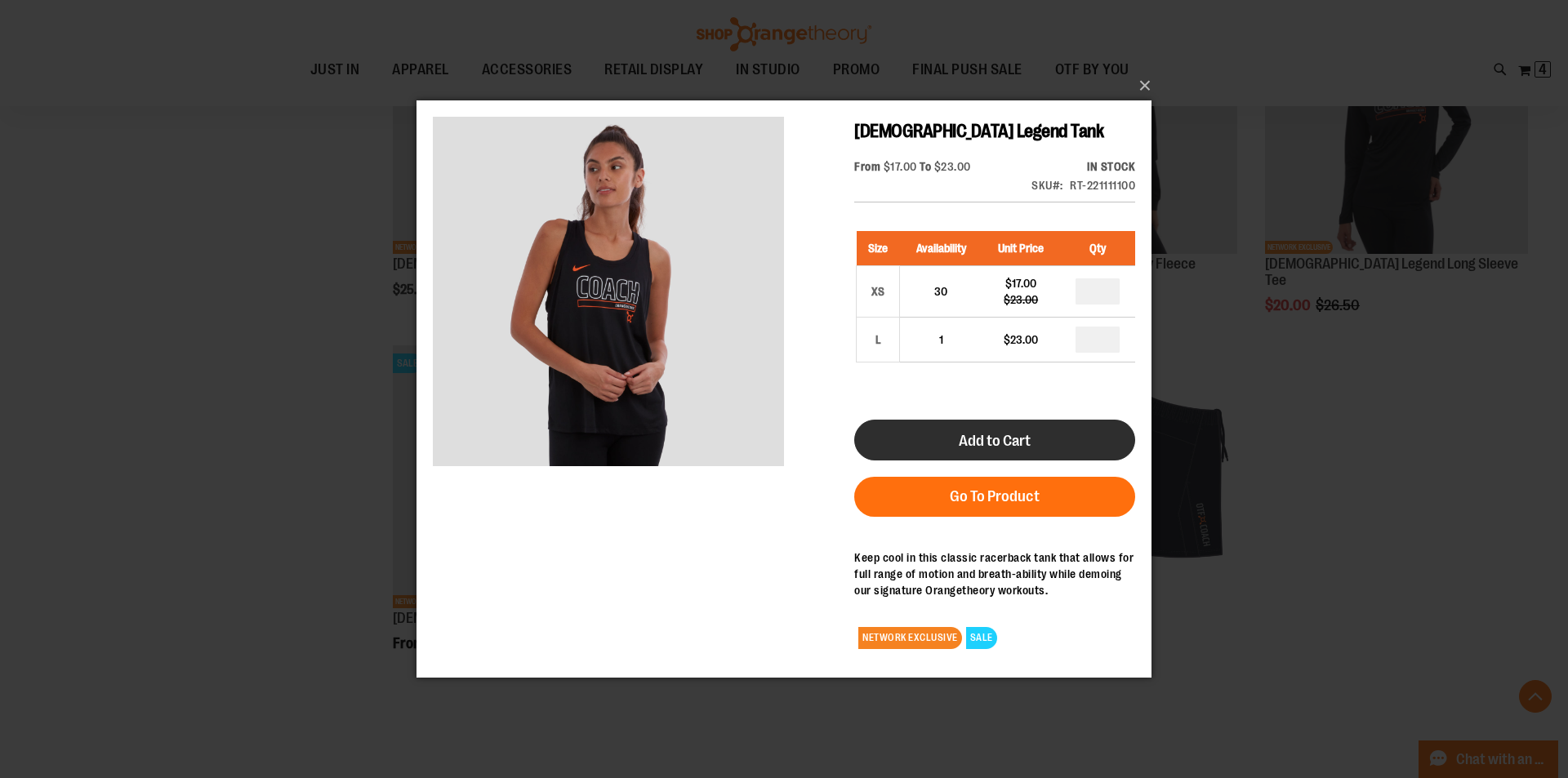
click at [1013, 431] on span "Add to Cart" at bounding box center [995, 440] width 72 height 18
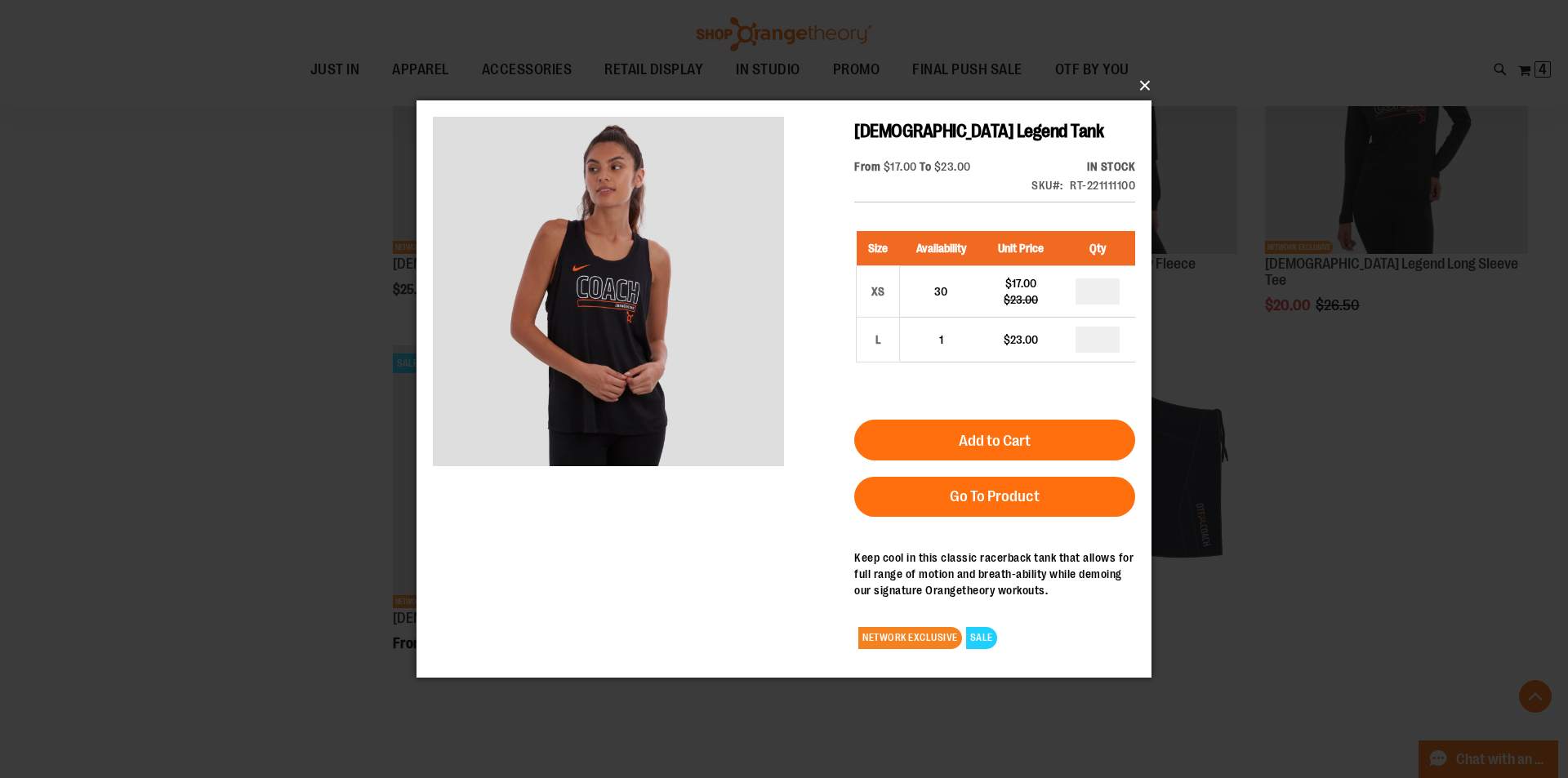
click at [1138, 85] on button "×" at bounding box center [788, 85] width 735 height 36
click at [1152, 86] on button "×" at bounding box center [788, 85] width 735 height 36
click at [1145, 87] on button "×" at bounding box center [788, 85] width 735 height 36
click at [1274, 358] on div "×" at bounding box center [784, 389] width 1568 height 778
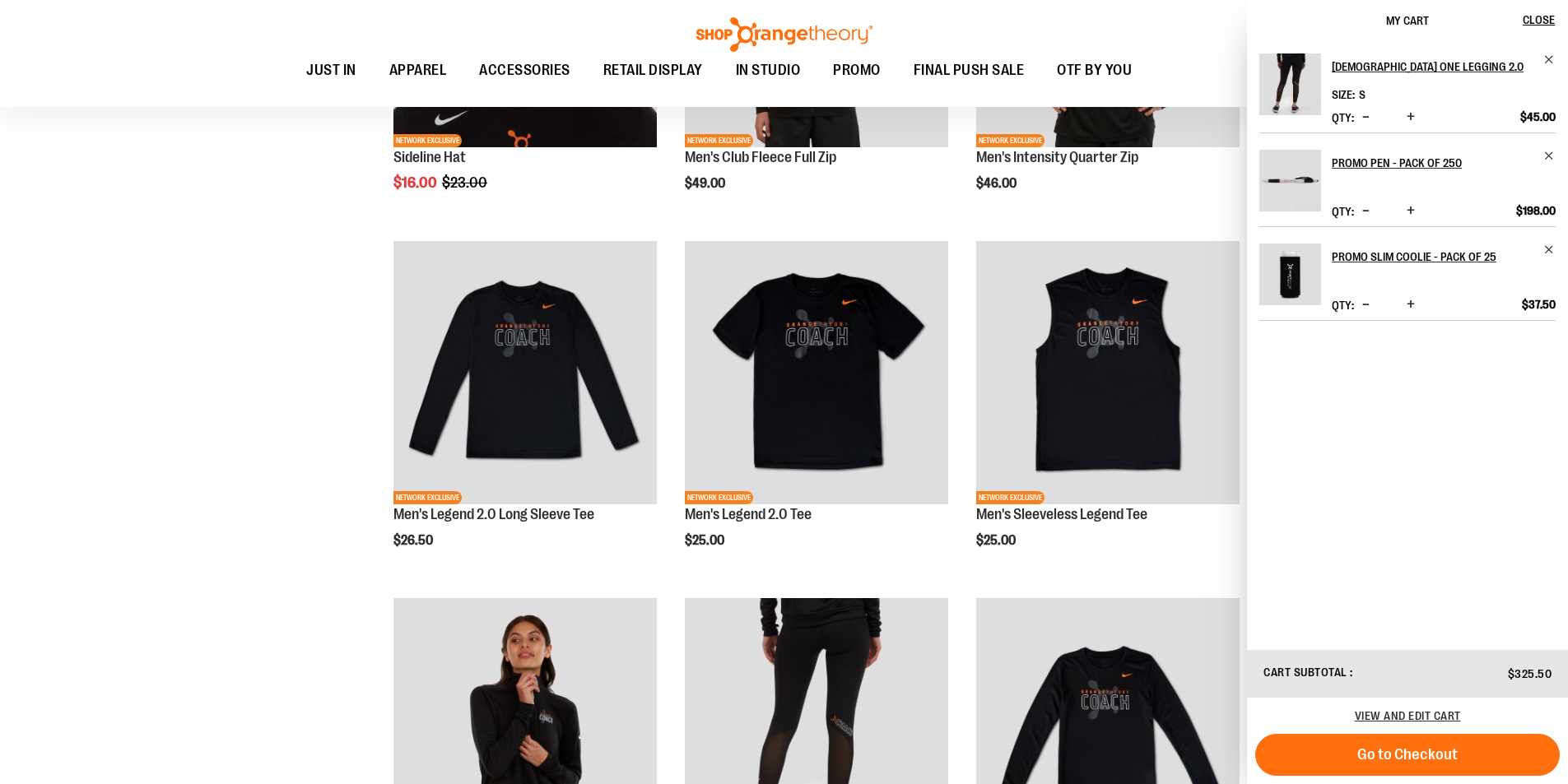
scroll to position [489, 0]
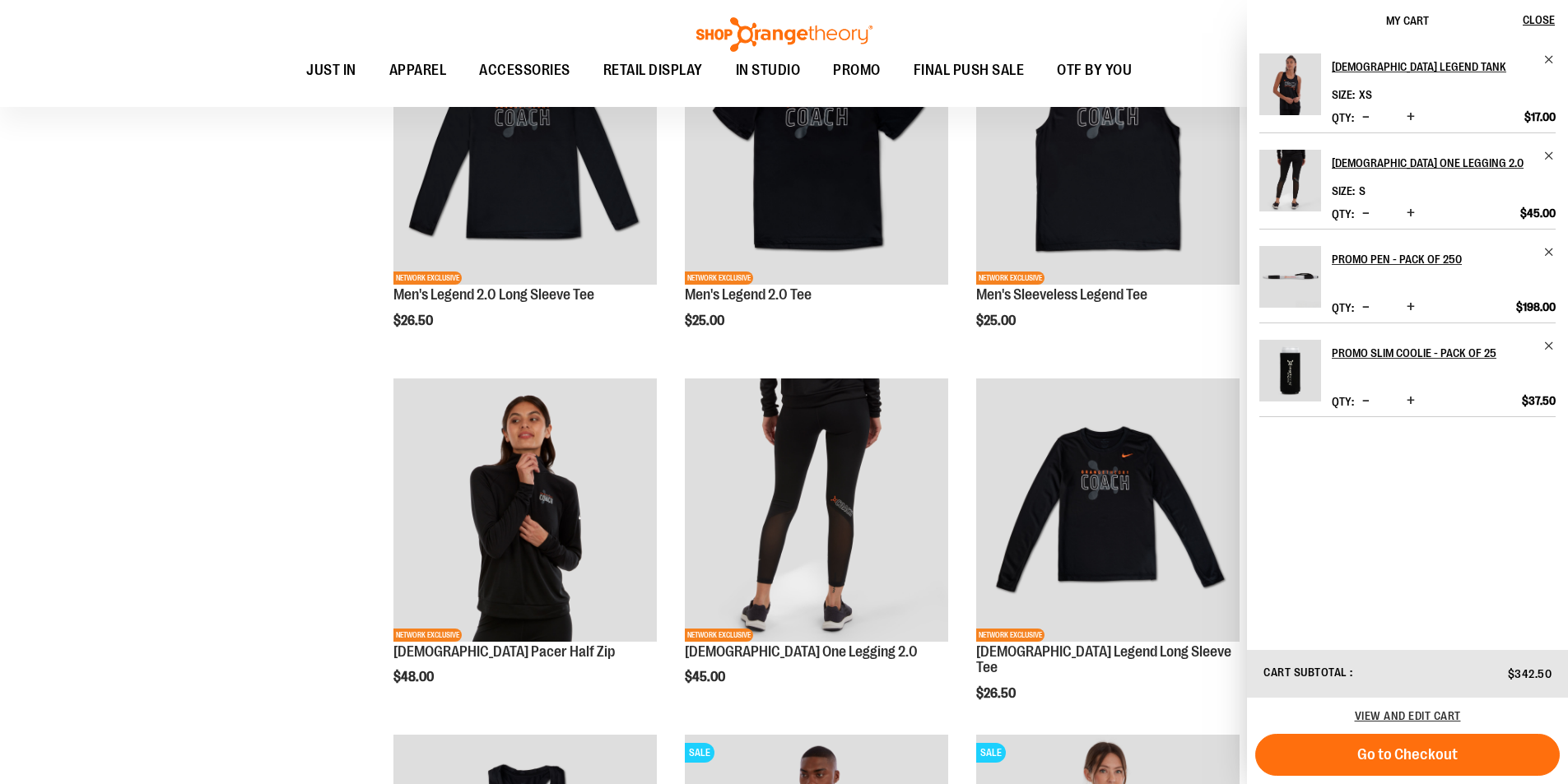
click at [91, 379] on div "**********" at bounding box center [784, 563] width 1511 height 1950
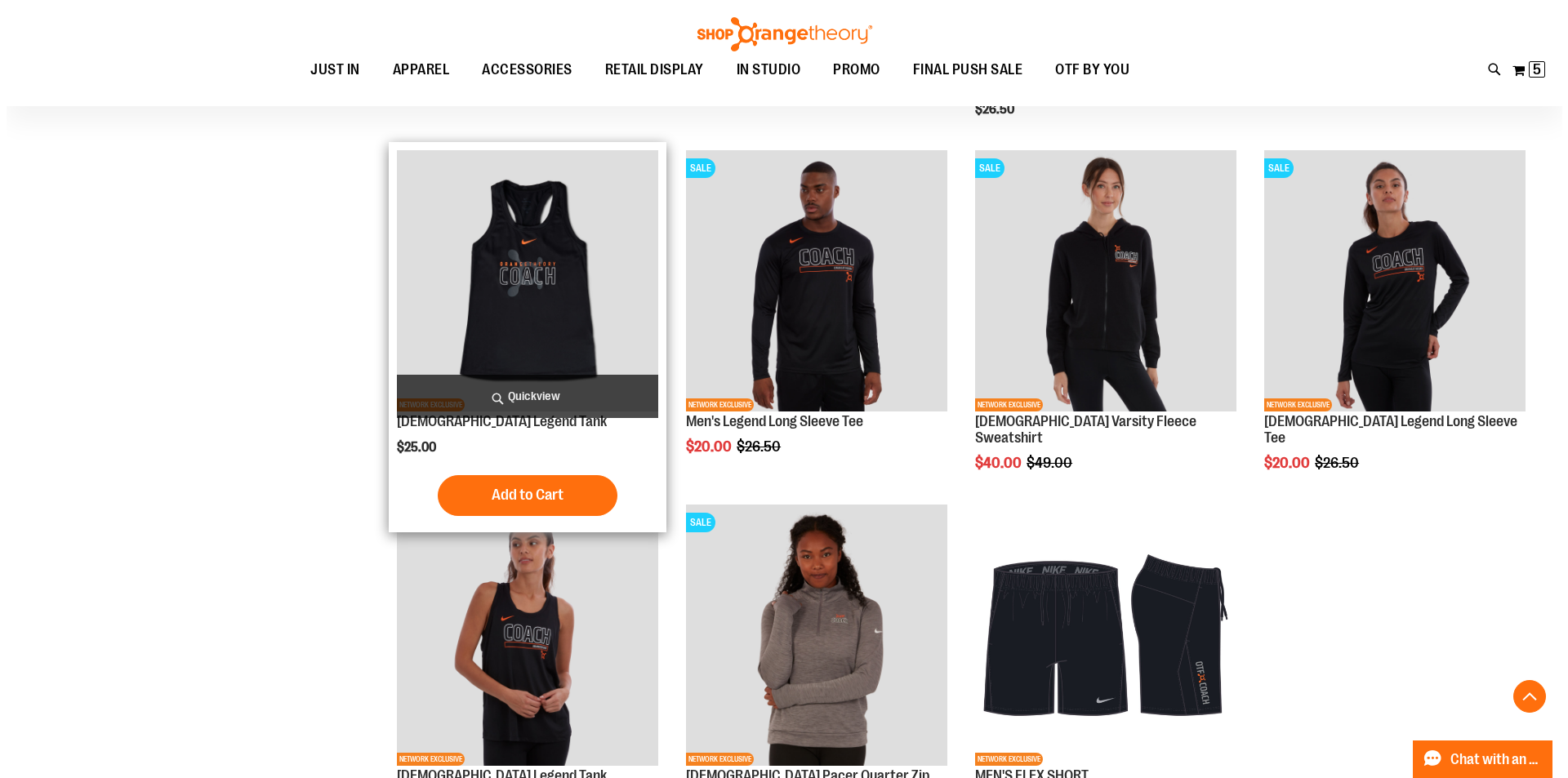
scroll to position [975, 0]
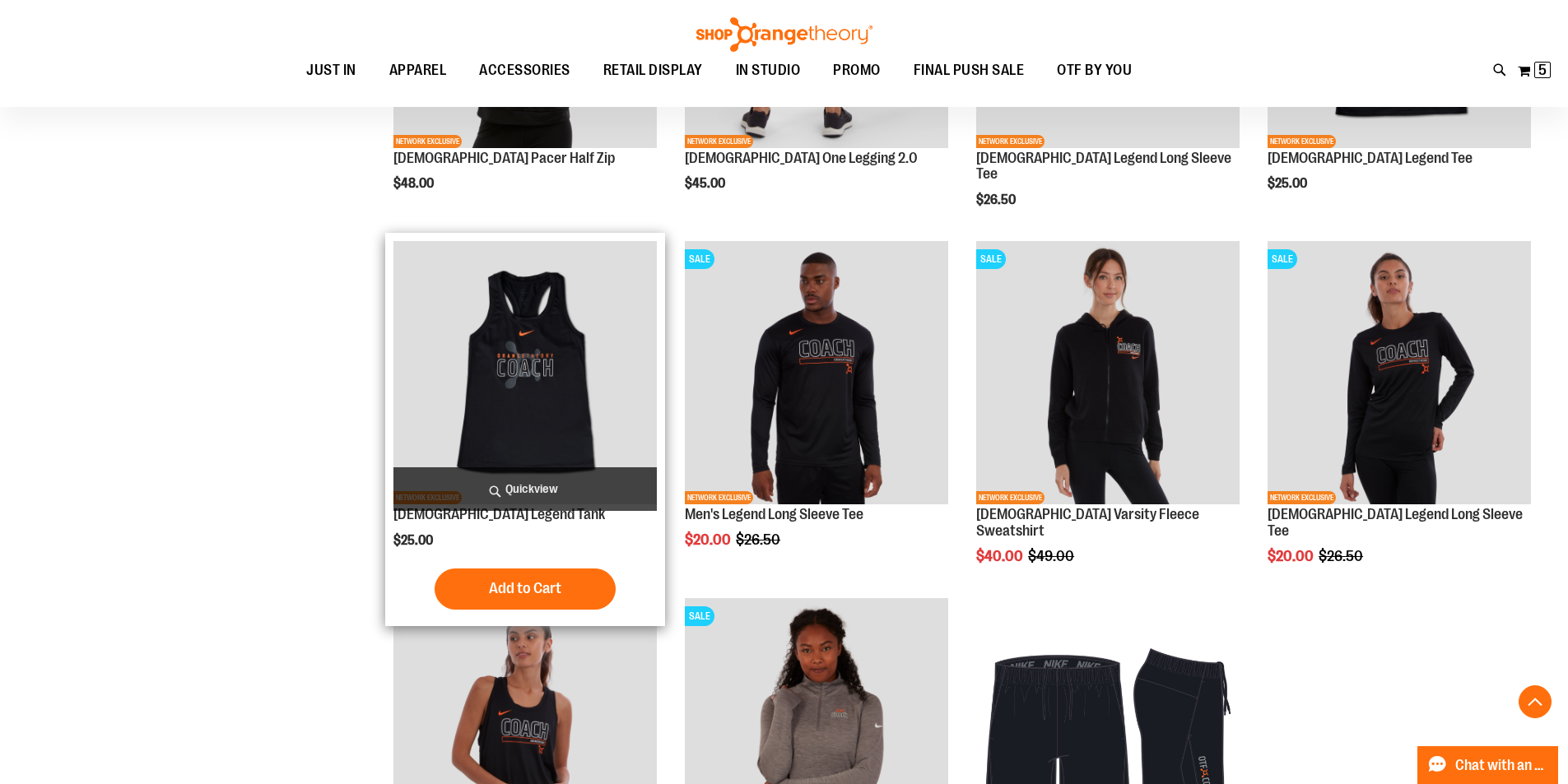
click at [549, 486] on span "Quickview" at bounding box center [525, 489] width 263 height 44
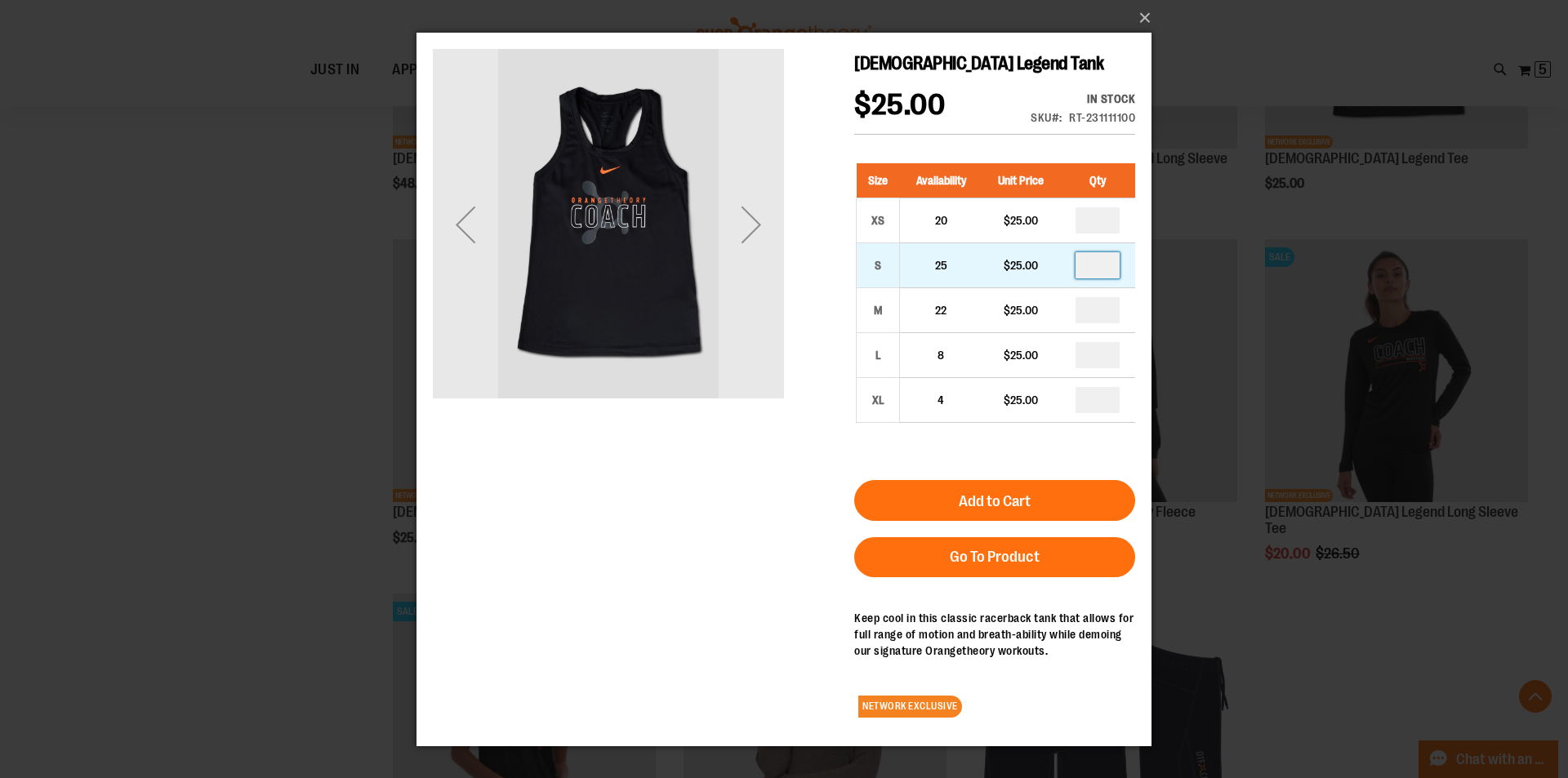
click at [1107, 265] on input "number" at bounding box center [1097, 264] width 44 height 26
type input "*"
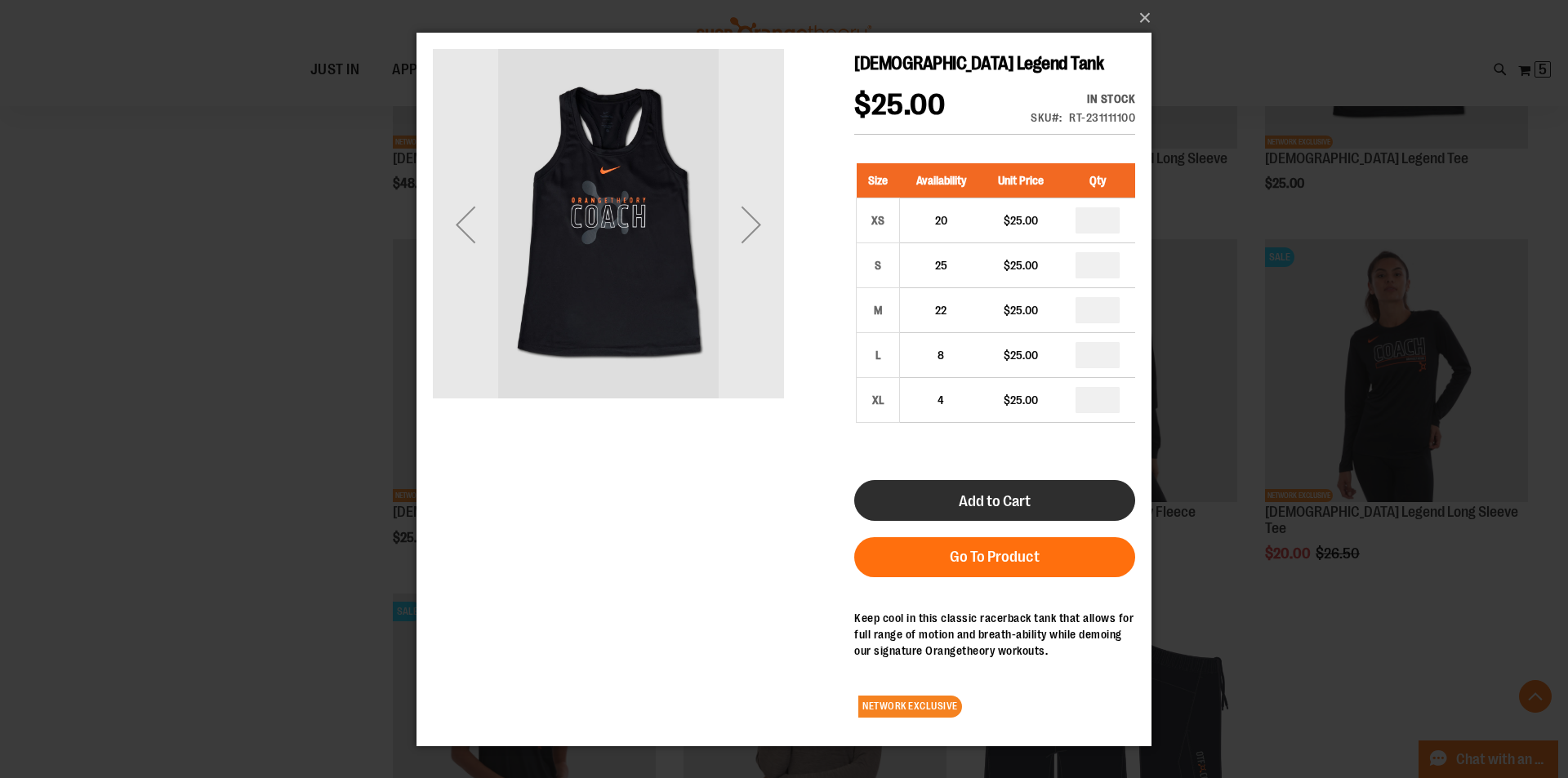
click at [1051, 496] on button "Add to Cart" at bounding box center [994, 500] width 281 height 40
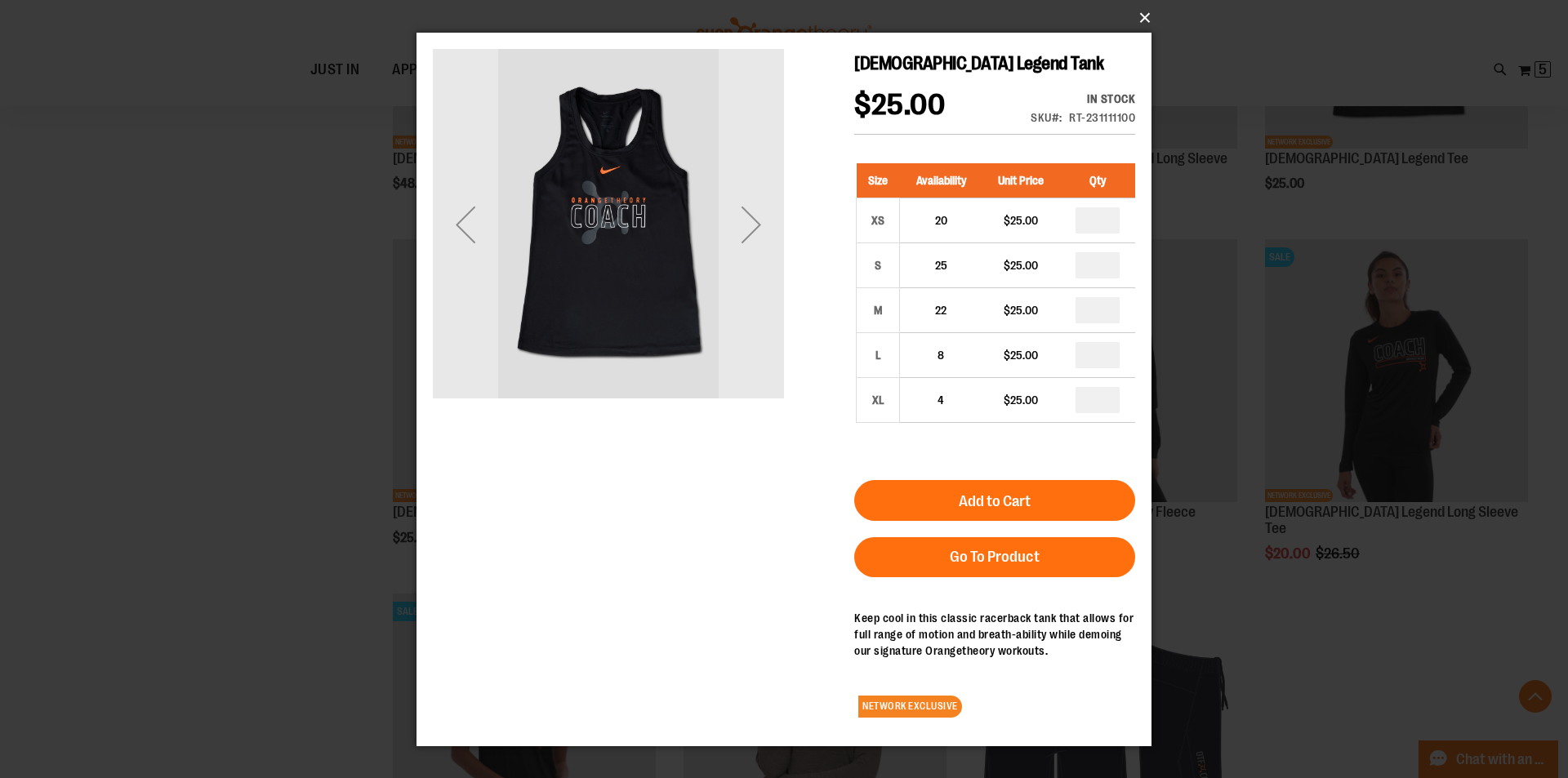
click at [1148, 19] on button "×" at bounding box center [788, 18] width 735 height 36
click at [1149, 13] on button "×" at bounding box center [788, 18] width 735 height 36
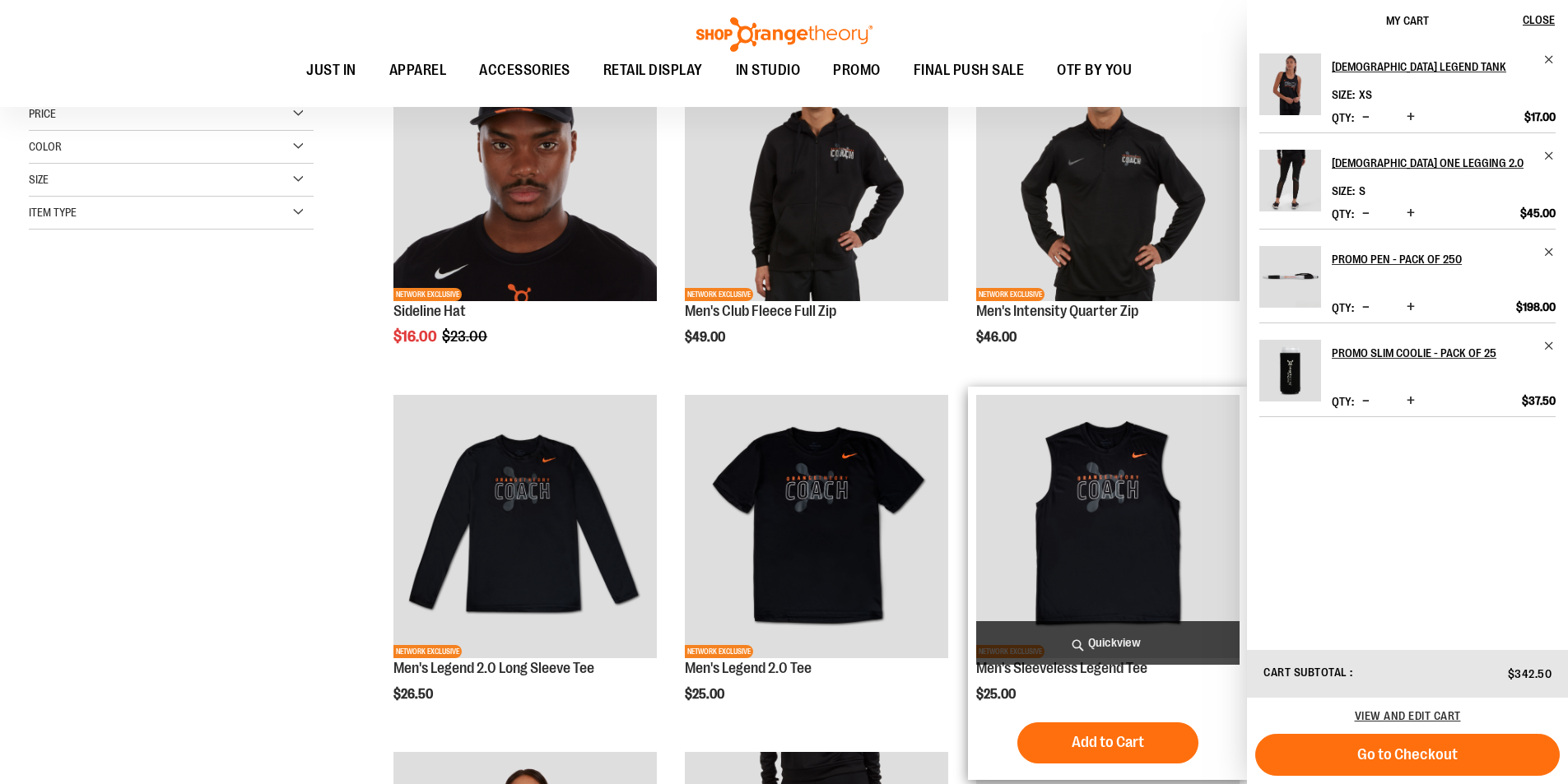
scroll to position [315, 0]
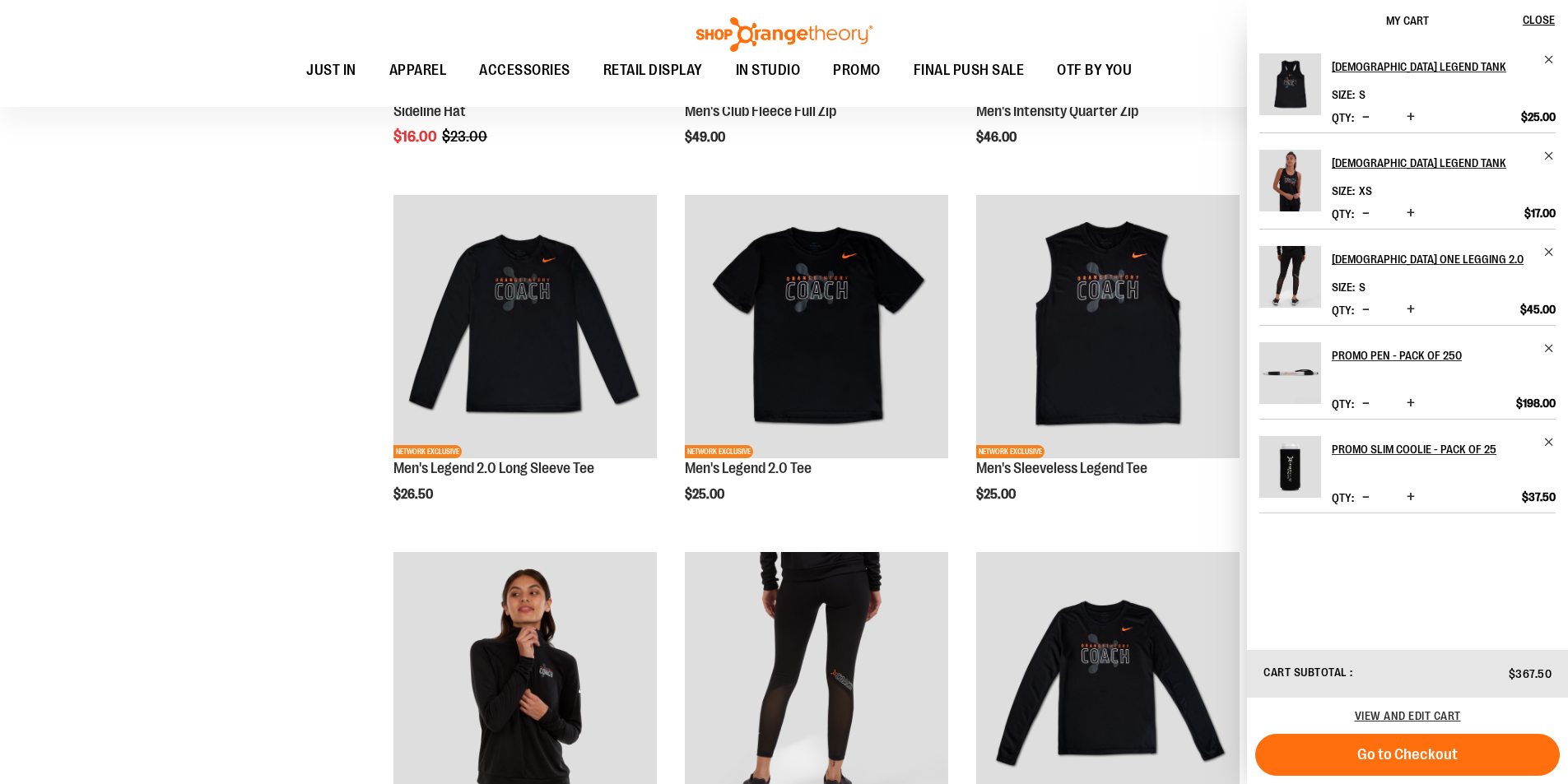
click at [331, 386] on div "**********" at bounding box center [784, 737] width 1511 height 1950
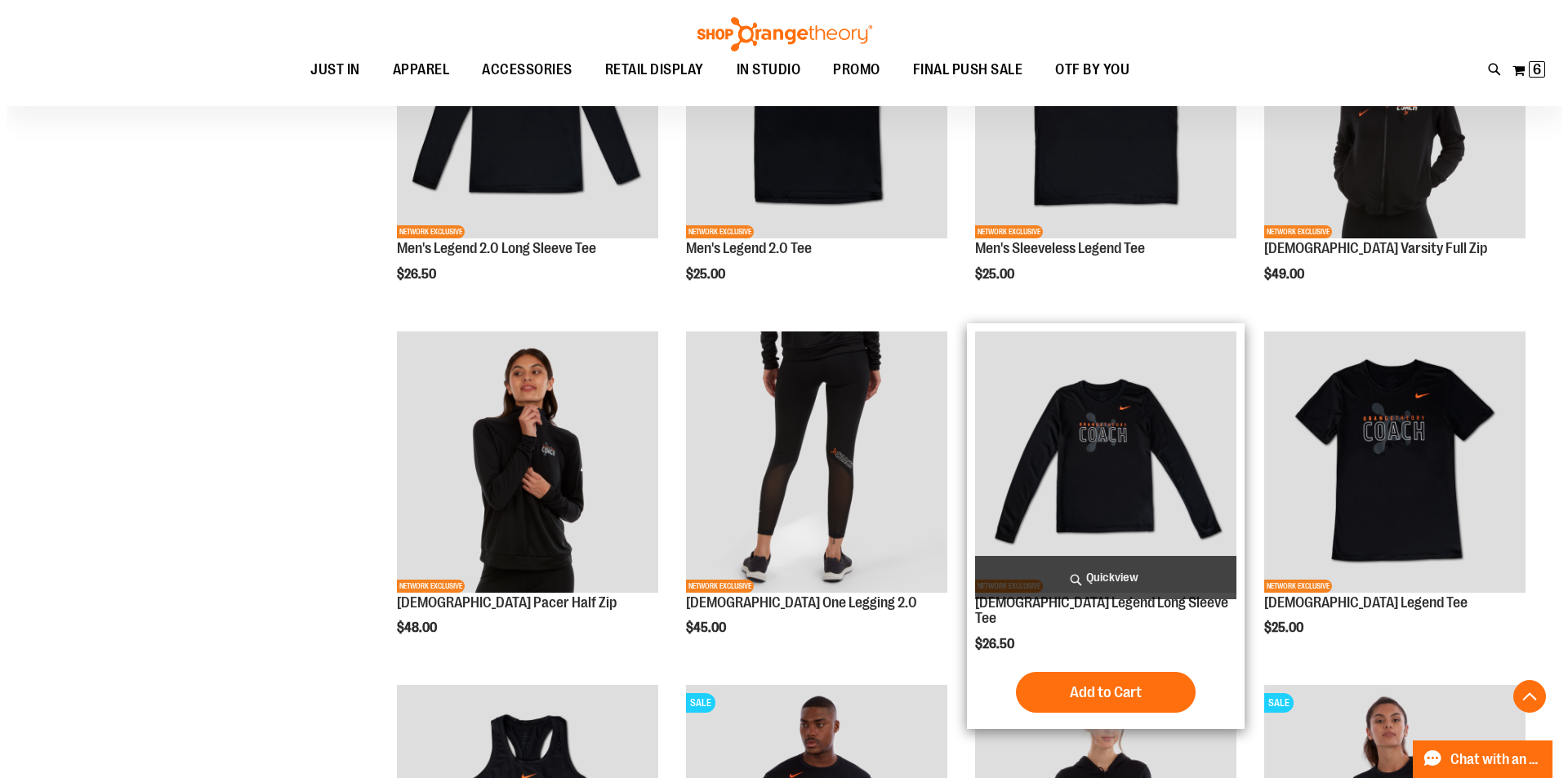
scroll to position [558, 0]
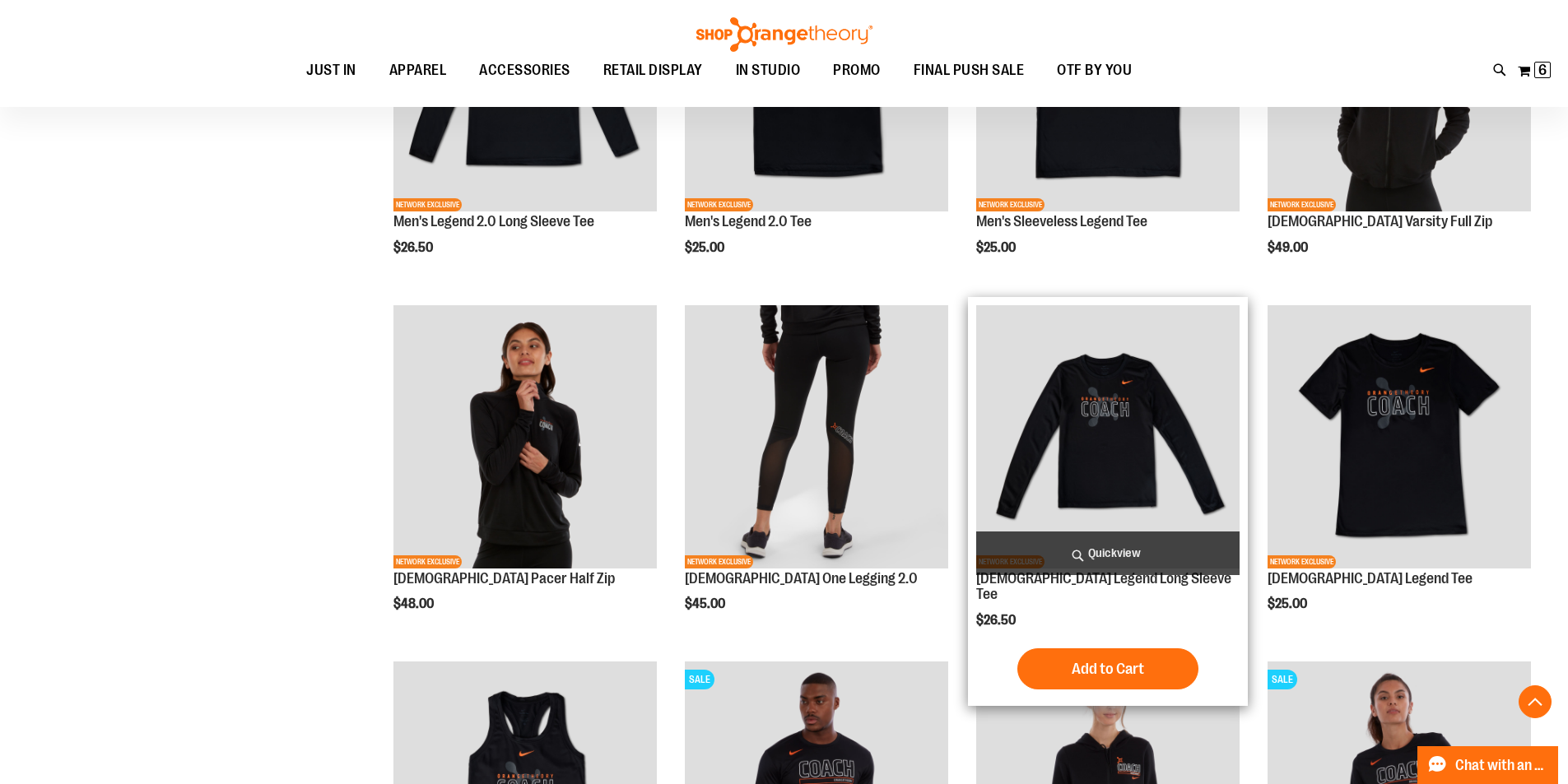
click at [1119, 546] on span "Quickview" at bounding box center [1107, 553] width 263 height 44
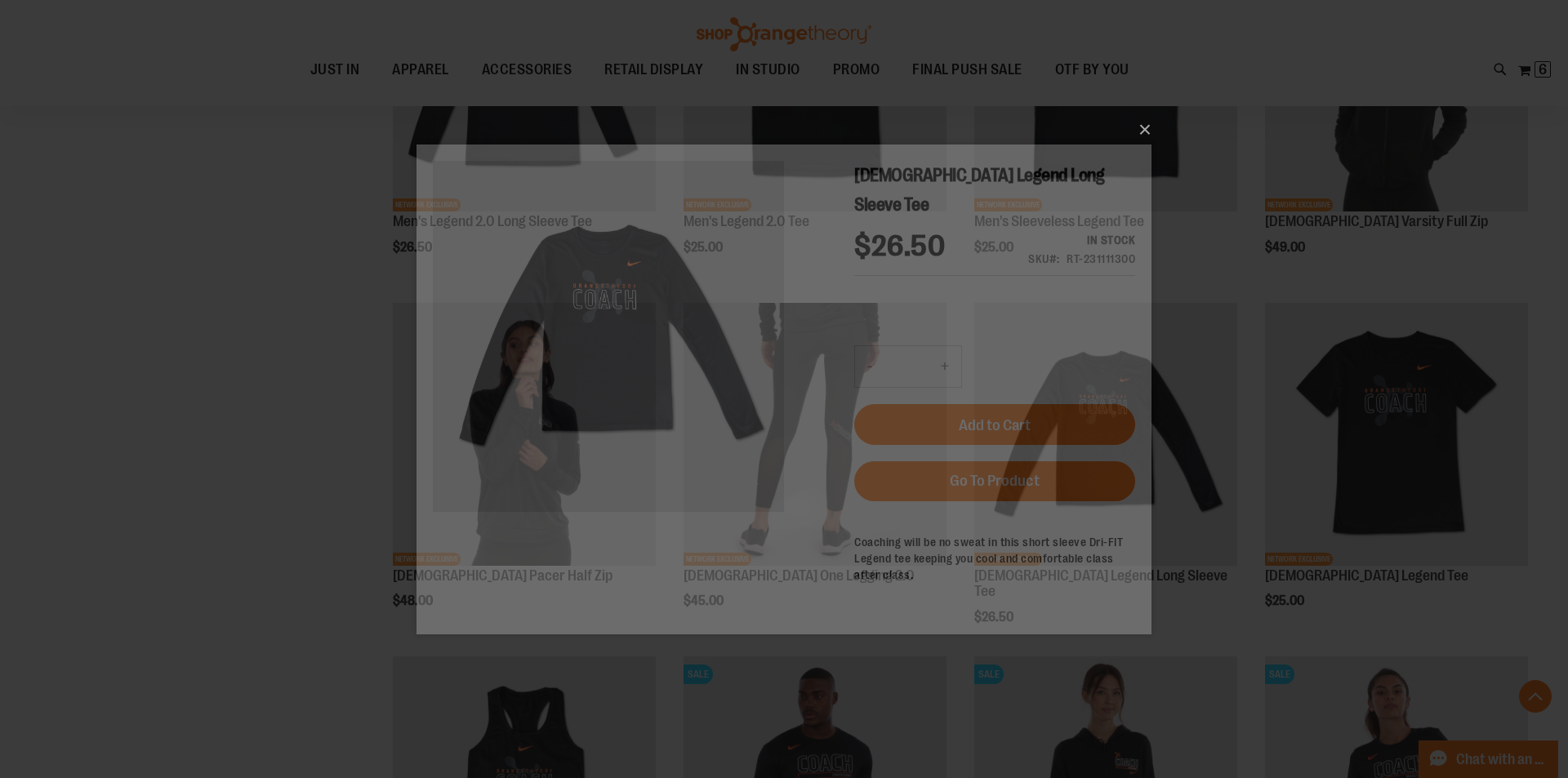
scroll to position [0, 0]
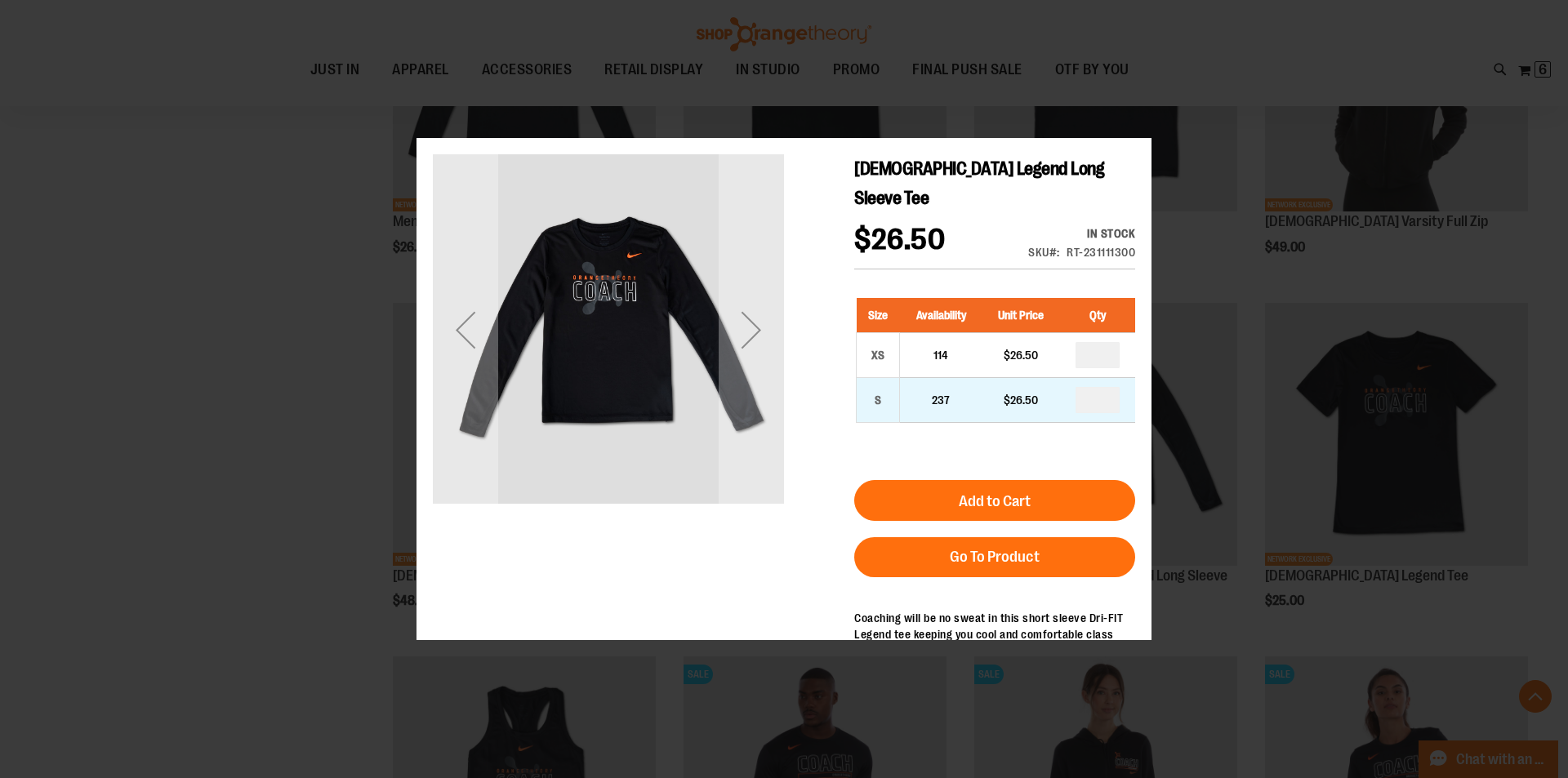
click at [1103, 403] on div "Size Availability Unit Price Qty XS 114 $26.50 * S 237 $26.50 *" at bounding box center [994, 372] width 281 height 182
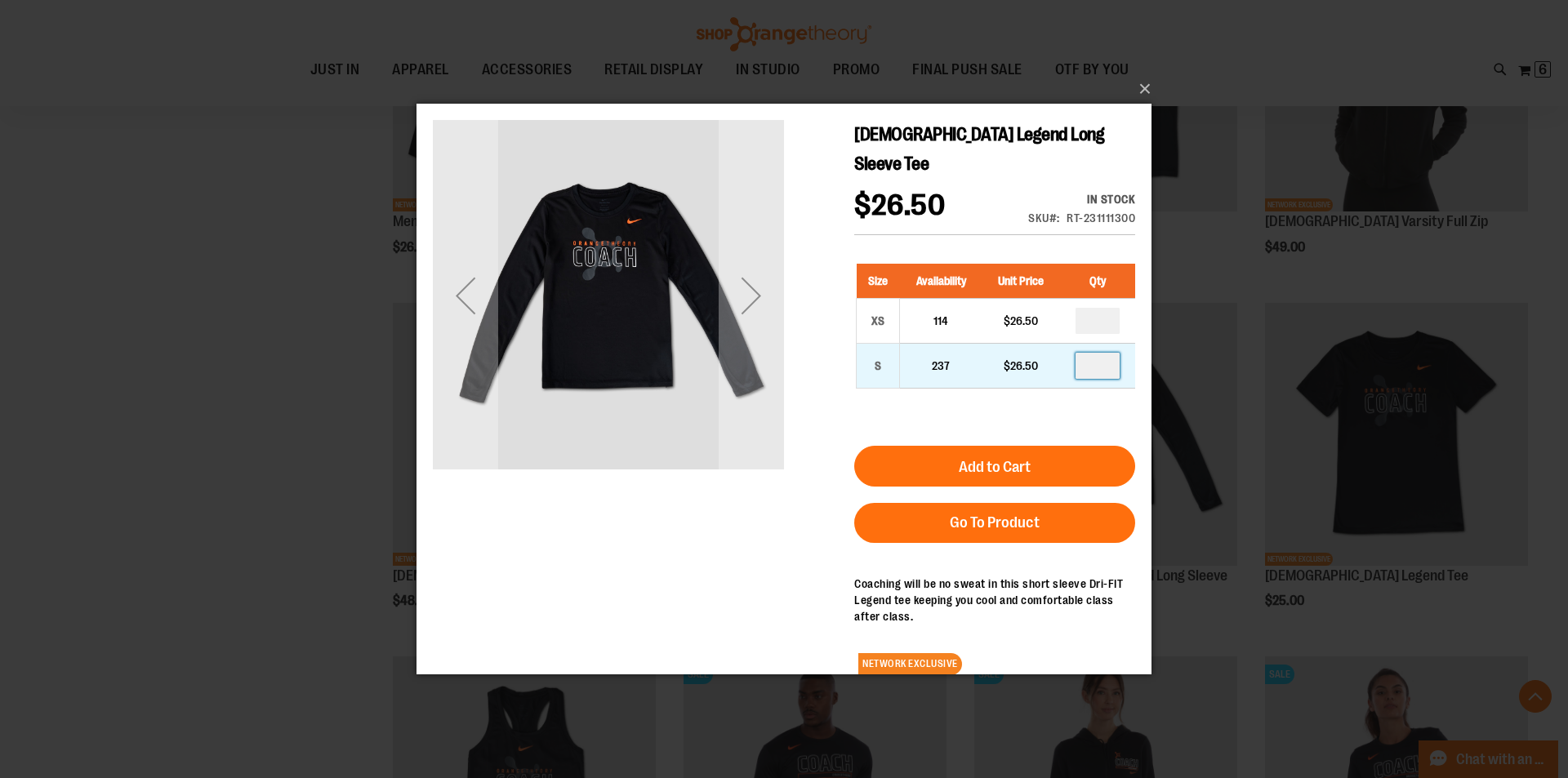
click at [1103, 352] on input "number" at bounding box center [1097, 364] width 44 height 26
type input "*"
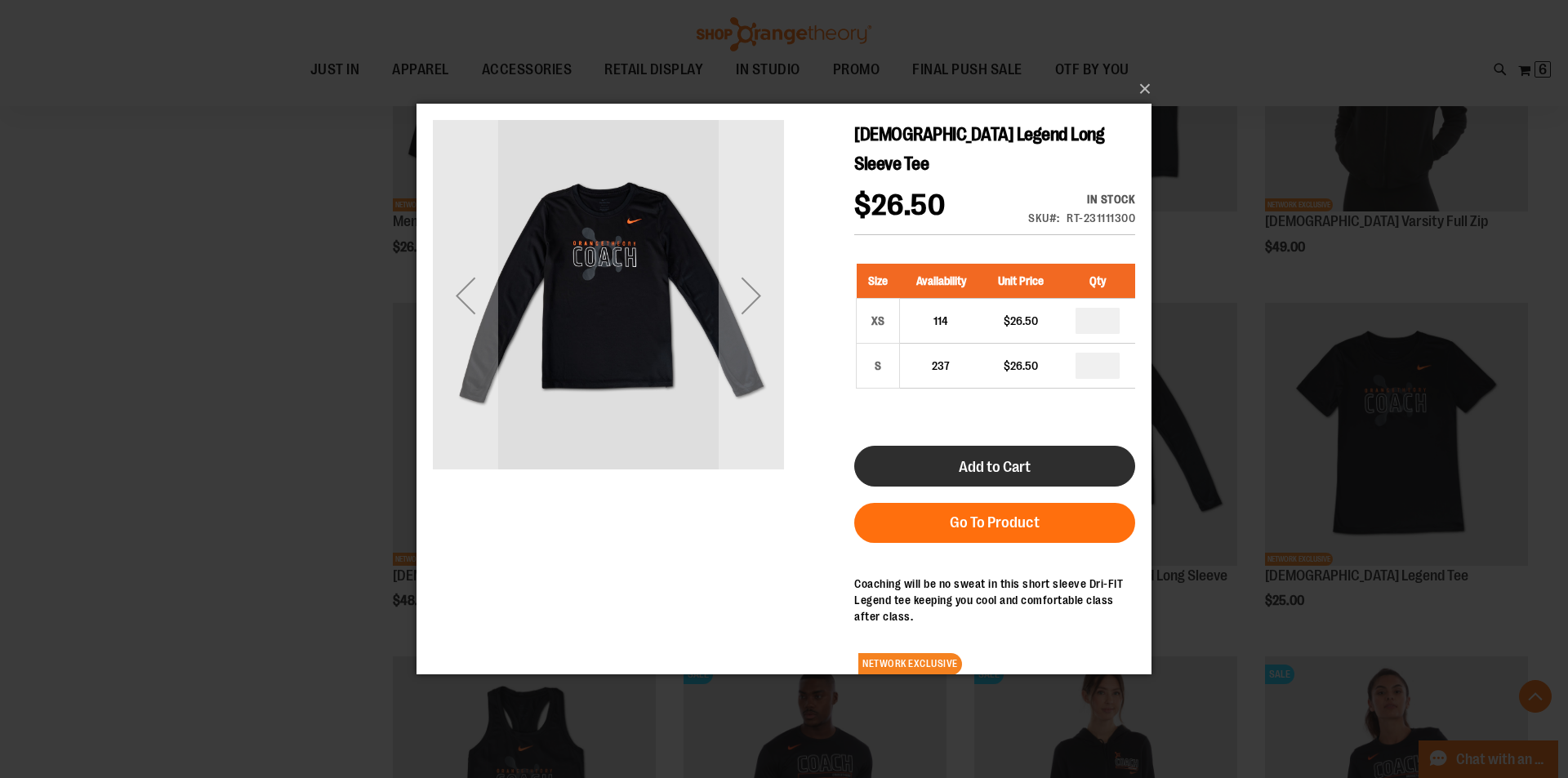
click at [1036, 445] on button "Add to Cart" at bounding box center [994, 465] width 281 height 40
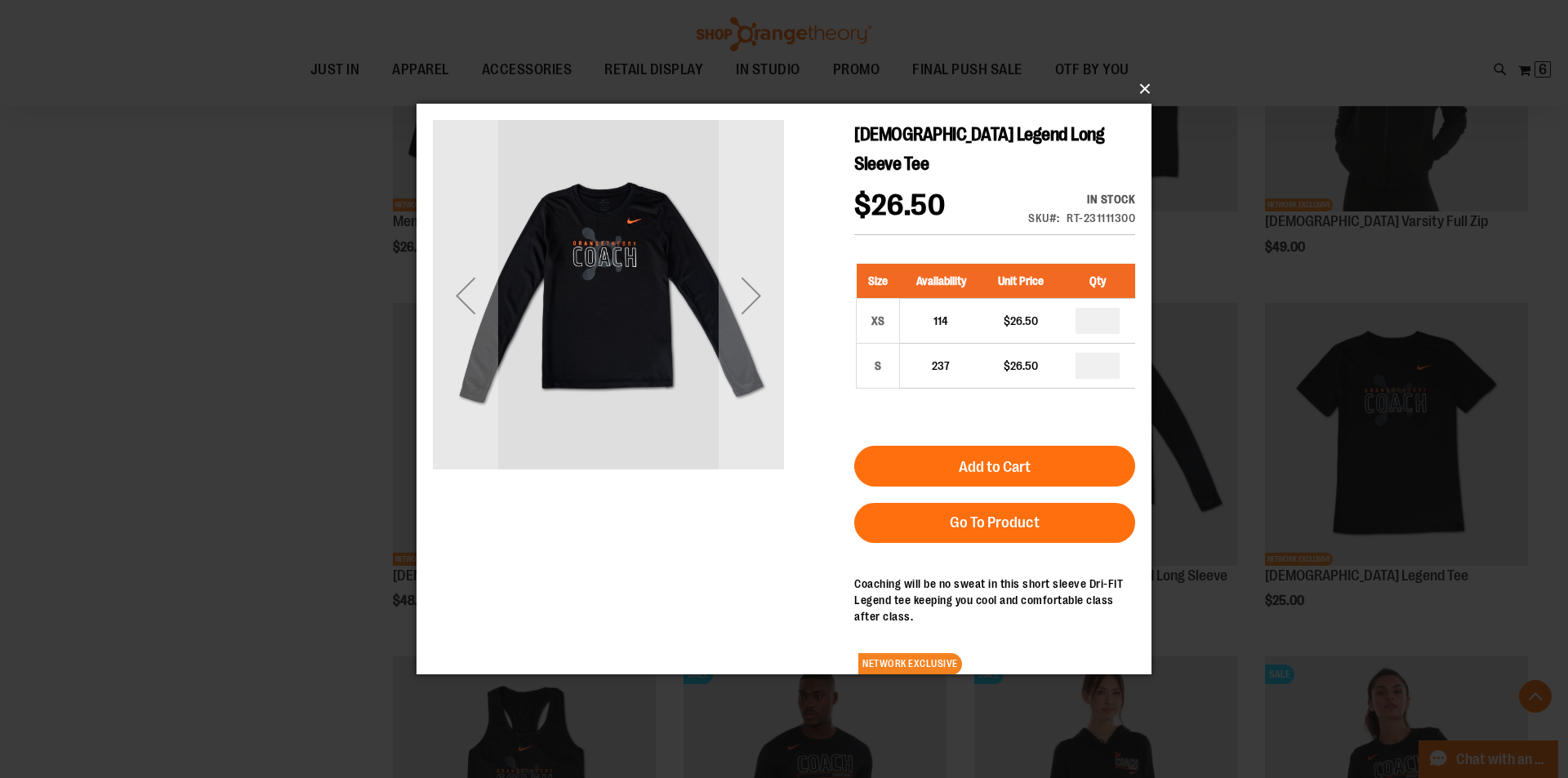
click at [1147, 90] on button "×" at bounding box center [788, 89] width 735 height 36
click at [1142, 84] on button "×" at bounding box center [788, 89] width 735 height 36
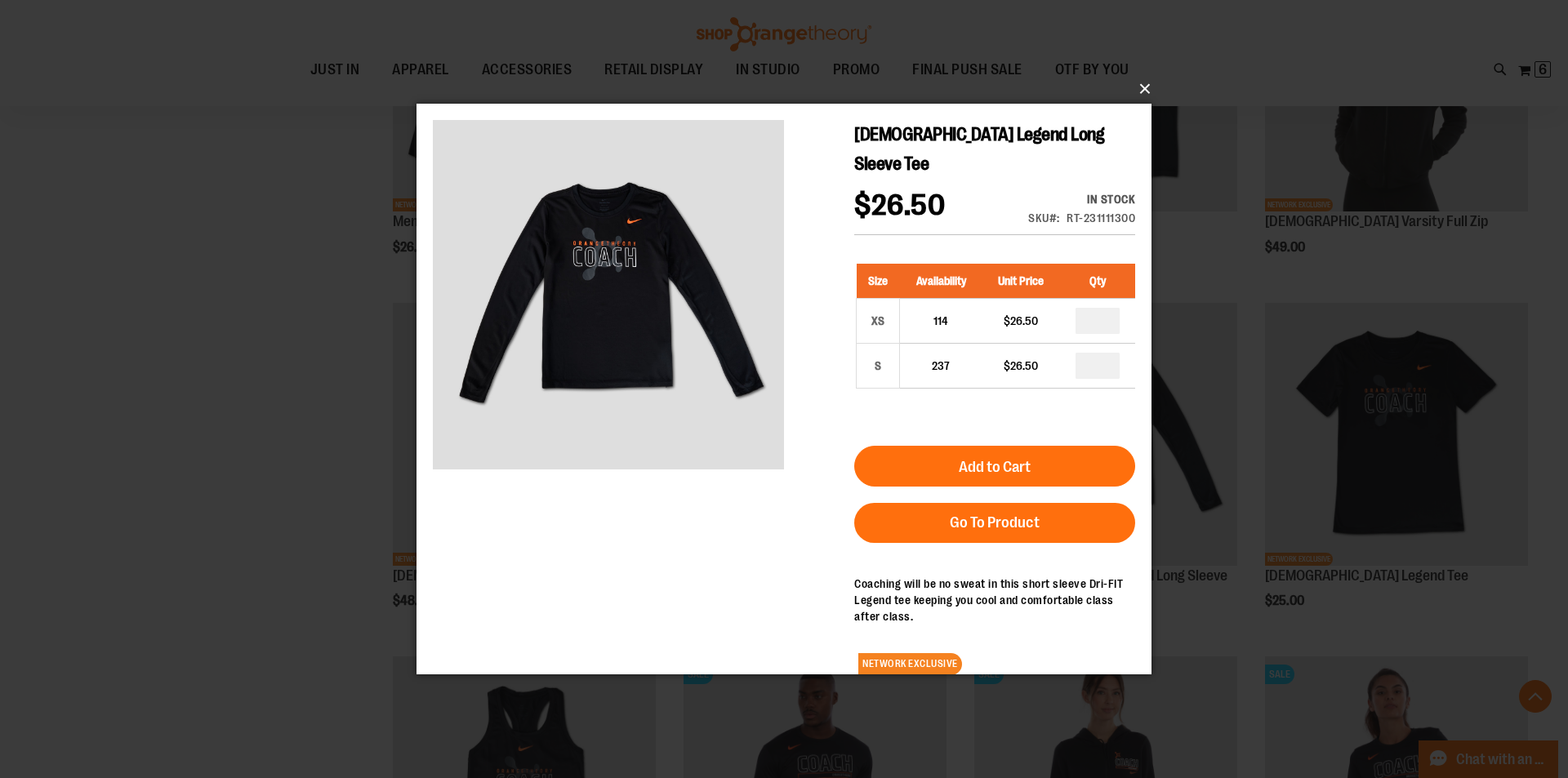
click at [1142, 91] on button "×" at bounding box center [788, 89] width 735 height 36
